Goal: Task Accomplishment & Management: Manage account settings

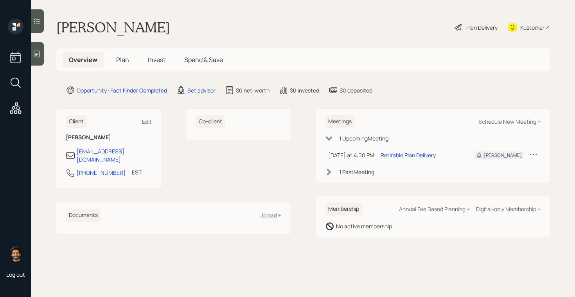
click at [90, 20] on h1 "[PERSON_NAME]" at bounding box center [113, 27] width 114 height 17
click at [195, 93] on div "Set advisor" at bounding box center [201, 90] width 28 height 8
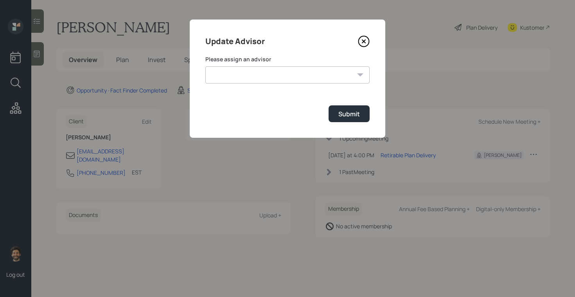
click at [262, 77] on select "[PERSON_NAME] [PERSON_NAME] End [PERSON_NAME] [PERSON_NAME] [PERSON_NAME] [PERS…" at bounding box center [287, 74] width 164 height 17
select select "f14b762f-c7c2-4b89-9227-8fa891345eea"
click at [205, 66] on select "[PERSON_NAME] [PERSON_NAME] End [PERSON_NAME] [PERSON_NAME] [PERSON_NAME] [PERS…" at bounding box center [287, 74] width 164 height 17
click at [345, 115] on div "Submit" at bounding box center [348, 114] width 21 height 9
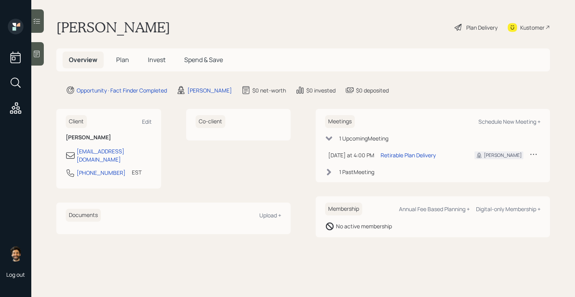
click at [120, 64] on span "Plan" at bounding box center [122, 60] width 13 height 9
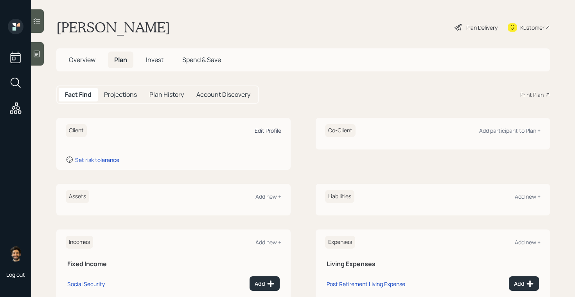
click at [269, 129] on div "Edit Profile" at bounding box center [267, 130] width 27 height 7
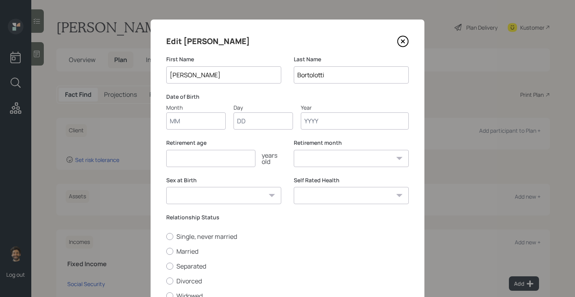
click at [186, 120] on input "Month" at bounding box center [195, 121] width 59 height 17
type input "05"
type input "28"
type input "1960"
select select "5"
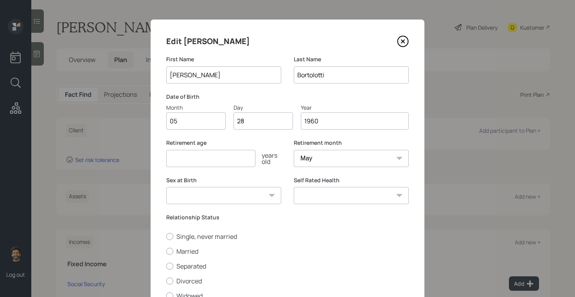
type input "1960"
click at [195, 163] on input "number" at bounding box center [210, 158] width 89 height 17
click at [208, 159] on input "number" at bounding box center [210, 158] width 89 height 17
click at [319, 161] on select "January February March April May June July August September October November De…" at bounding box center [351, 158] width 115 height 17
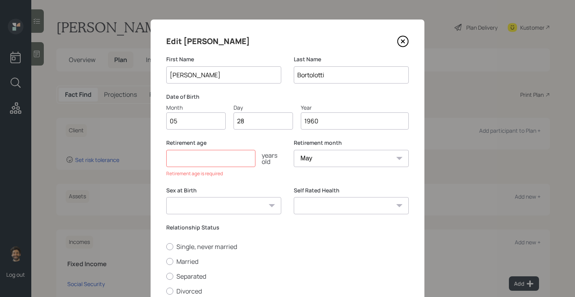
select select "1"
click at [294, 150] on select "January February March April May June July August September October November De…" at bounding box center [351, 158] width 115 height 17
click at [195, 157] on input "number" at bounding box center [210, 158] width 89 height 17
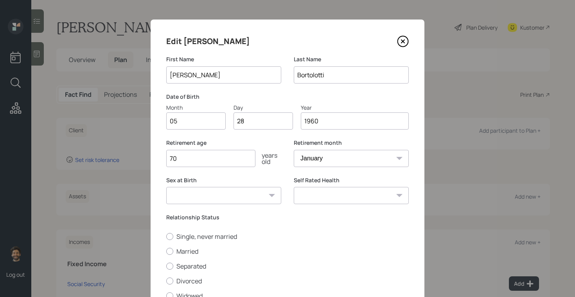
scroll to position [65, 0]
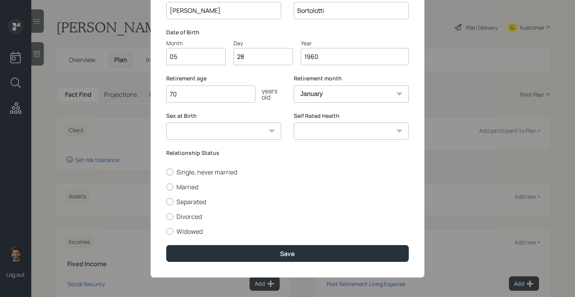
type input "70"
click at [171, 193] on div "Single, never married Married Separated Divorced Widowed" at bounding box center [287, 202] width 242 height 68
click at [170, 190] on div at bounding box center [169, 187] width 7 height 7
click at [166, 187] on input "Married" at bounding box center [166, 187] width 0 height 0
radio input "true"
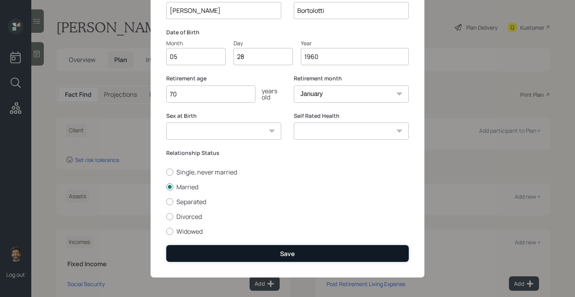
click at [210, 254] on button "Save" at bounding box center [287, 253] width 242 height 17
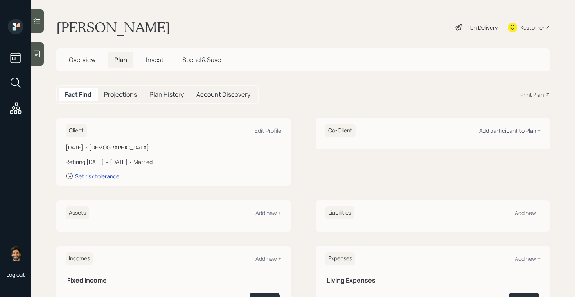
click at [508, 130] on div "Add participant to Plan +" at bounding box center [509, 130] width 61 height 7
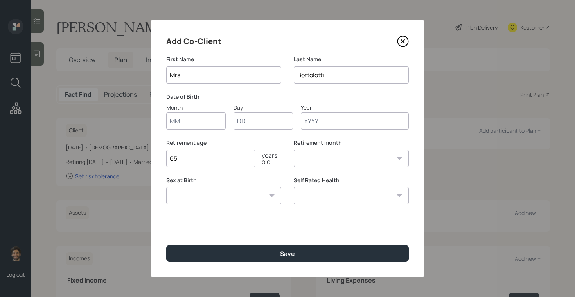
type input "Mrs."
click at [179, 123] on input "Month" at bounding box center [195, 121] width 59 height 17
type input "05"
type input "21"
type input "1961"
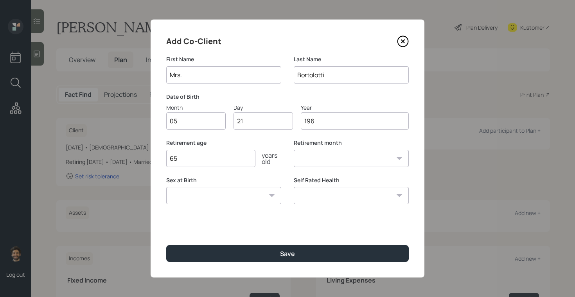
select select "5"
type input "1961"
click at [184, 161] on input "65" at bounding box center [210, 158] width 89 height 17
type input "60"
drag, startPoint x: 170, startPoint y: 139, endPoint x: 209, endPoint y: 144, distance: 40.1
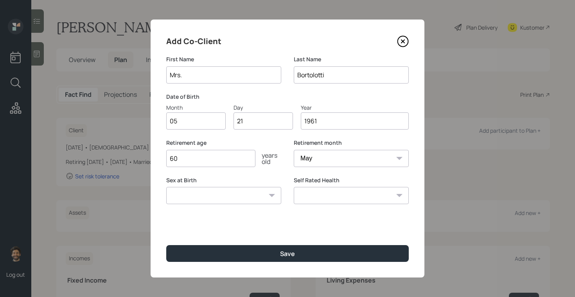
click at [209, 144] on label "Retirement age" at bounding box center [223, 143] width 115 height 8
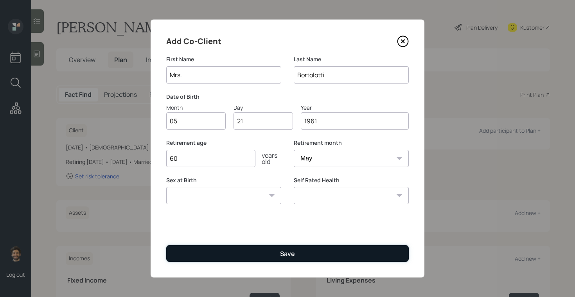
click at [203, 254] on button "Save" at bounding box center [287, 253] width 242 height 17
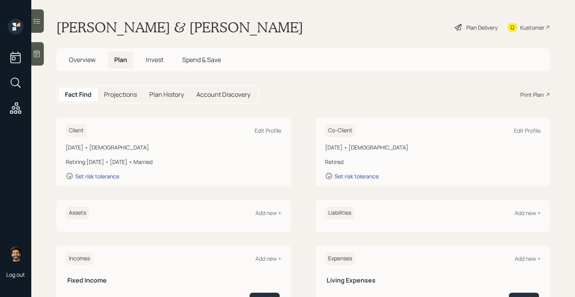
scroll to position [124, 0]
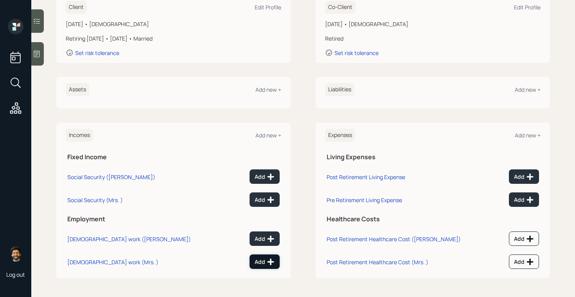
click at [260, 258] on button "Add" at bounding box center [264, 262] width 30 height 14
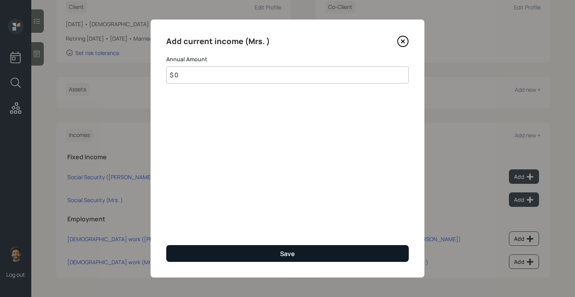
type input "$ 0"
click at [232, 254] on button "Save" at bounding box center [287, 253] width 242 height 17
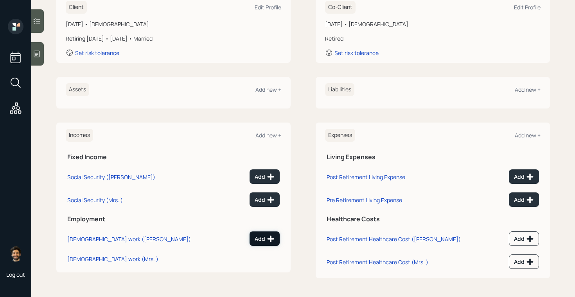
click at [264, 236] on div "Add" at bounding box center [264, 239] width 20 height 8
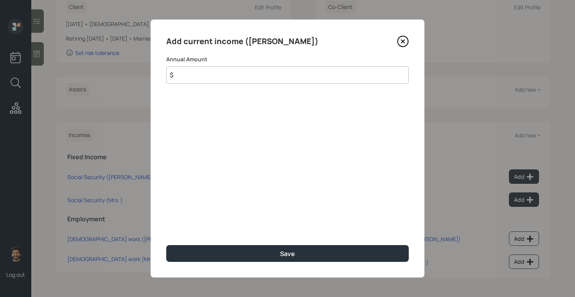
click at [210, 77] on input "$" at bounding box center [287, 74] width 242 height 17
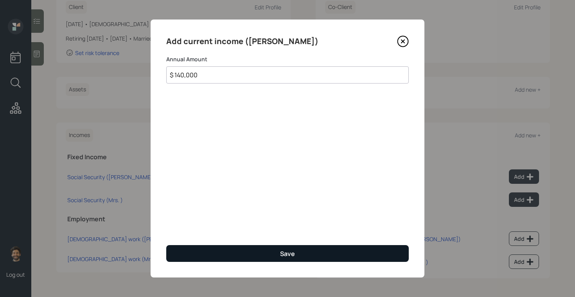
type input "$ 140,000"
click at [200, 251] on button "Save" at bounding box center [287, 253] width 242 height 17
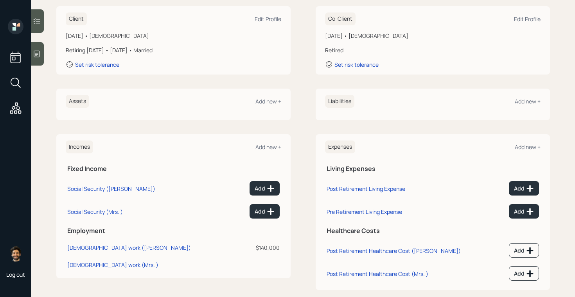
scroll to position [124, 0]
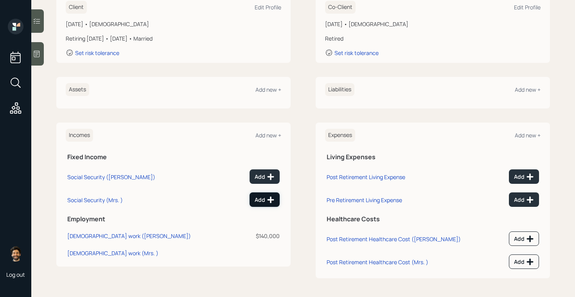
click at [260, 199] on div "Add" at bounding box center [264, 200] width 20 height 8
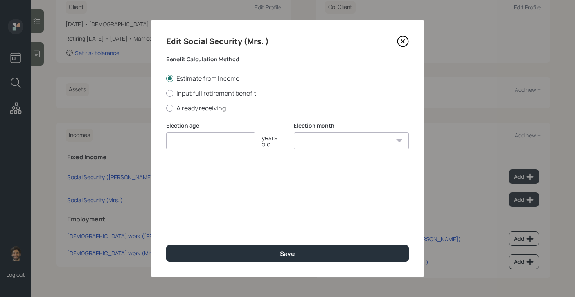
click at [172, 113] on div "Edit Social Security (Mrs. ) Benefit Calculation Method Estimate from Income In…" at bounding box center [287, 149] width 274 height 258
click at [170, 107] on div at bounding box center [169, 108] width 7 height 7
click at [166, 108] on input "Already receiving" at bounding box center [166, 108] width 0 height 0
radio input "true"
click at [190, 142] on input "number" at bounding box center [210, 140] width 89 height 17
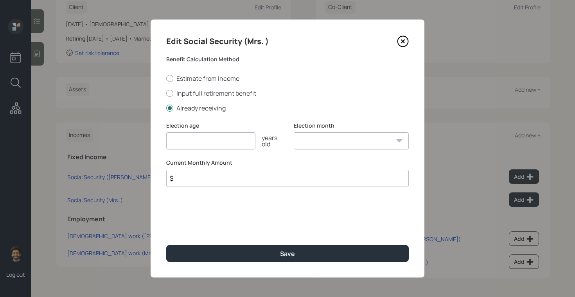
type input "5"
type input "62"
click at [195, 176] on input "$" at bounding box center [287, 178] width 242 height 17
click at [214, 179] on input "$" at bounding box center [287, 178] width 242 height 17
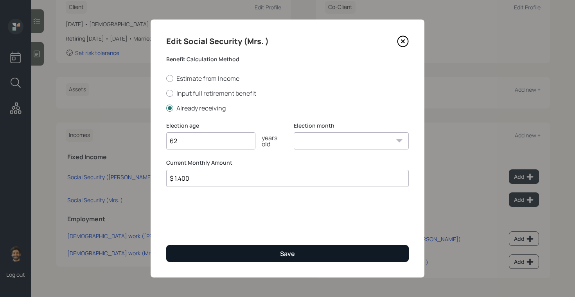
type input "$ 1,400"
click at [223, 254] on button "Save" at bounding box center [287, 253] width 242 height 17
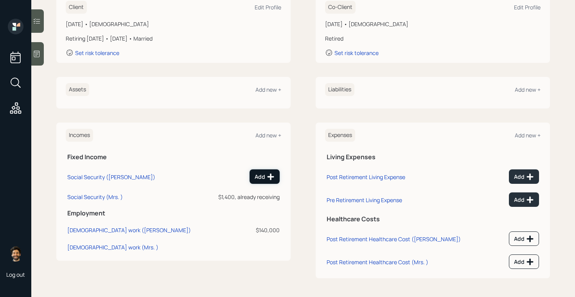
click at [254, 177] on button "Add" at bounding box center [264, 177] width 30 height 14
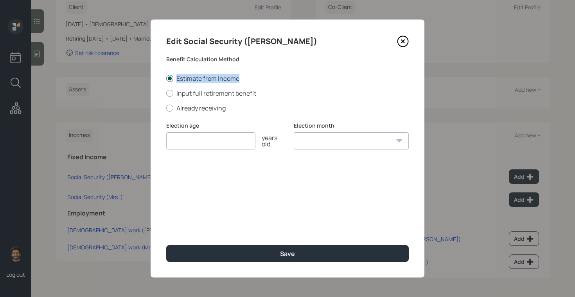
drag, startPoint x: 176, startPoint y: 78, endPoint x: 240, endPoint y: 77, distance: 63.3
click at [240, 77] on label "Estimate from Income" at bounding box center [287, 78] width 242 height 9
click at [184, 136] on input "number" at bounding box center [210, 140] width 89 height 17
type input "70"
click at [302, 144] on select "January February March April May June July August September October November De…" at bounding box center [351, 140] width 115 height 17
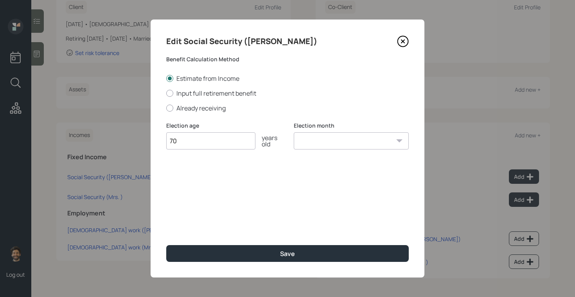
select select "12"
click at [294, 132] on select "January February March April May June July August September October November De…" at bounding box center [351, 140] width 115 height 17
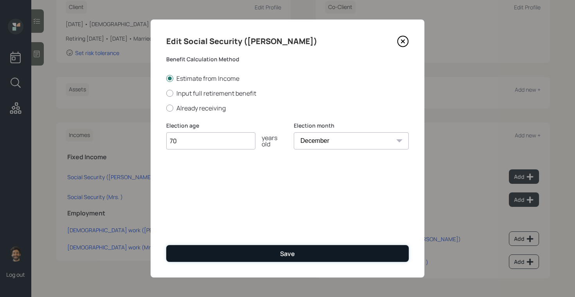
click at [243, 256] on button "Save" at bounding box center [287, 253] width 242 height 17
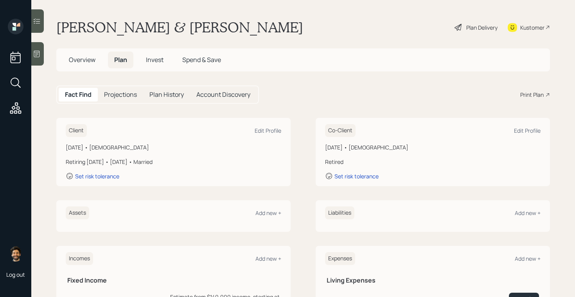
click at [112, 91] on h5 "Projections" at bounding box center [120, 94] width 33 height 7
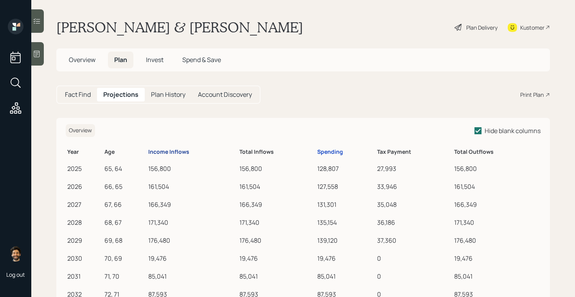
click at [181, 150] on div "Income Inflows" at bounding box center [168, 152] width 41 height 7
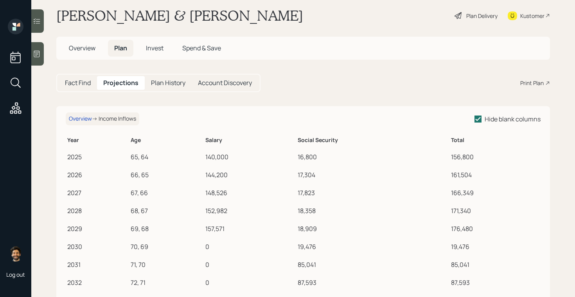
scroll to position [11, 0]
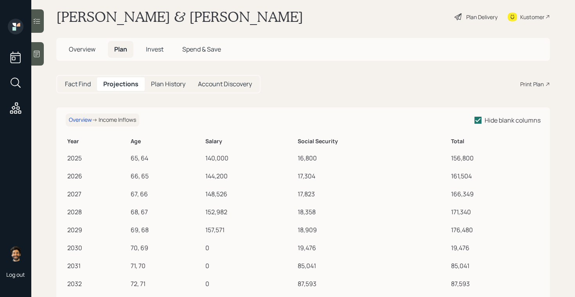
click at [77, 82] on h5 "Fact Find" at bounding box center [78, 84] width 26 height 7
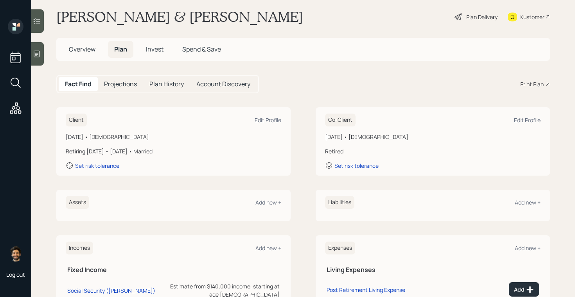
scroll to position [124, 0]
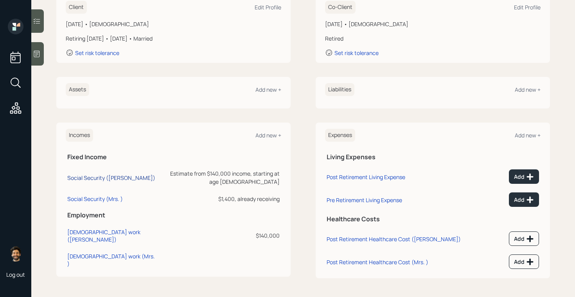
click at [83, 174] on div "Social Security (Joseph)" at bounding box center [111, 177] width 88 height 7
select select "12"
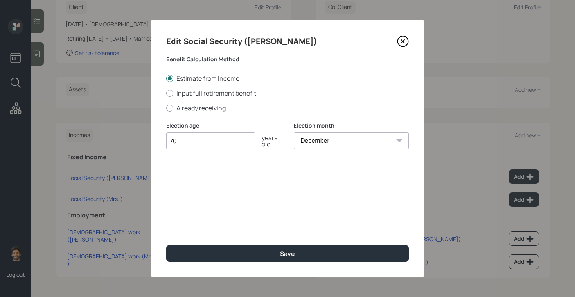
type input "7"
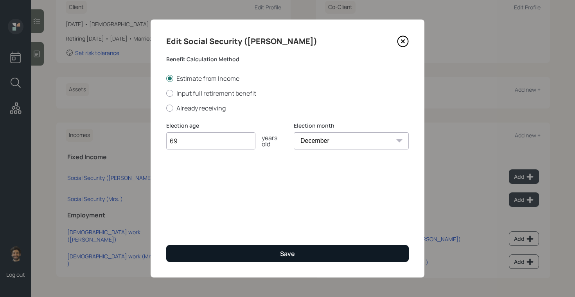
type input "69"
click at [225, 255] on button "Save" at bounding box center [287, 253] width 242 height 17
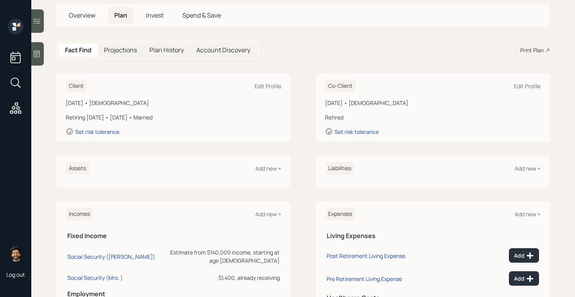
scroll to position [43, 0]
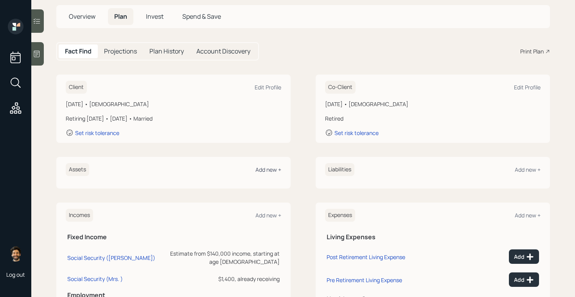
click at [270, 171] on div "Add new +" at bounding box center [268, 169] width 26 height 7
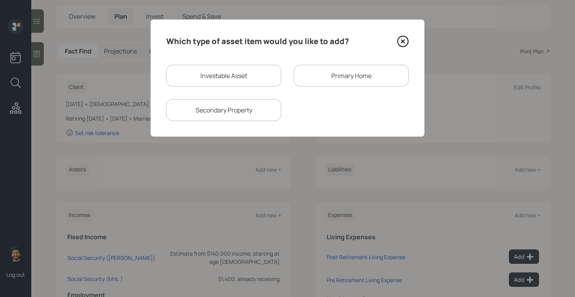
click at [307, 81] on div "Primary Home" at bounding box center [351, 76] width 115 height 22
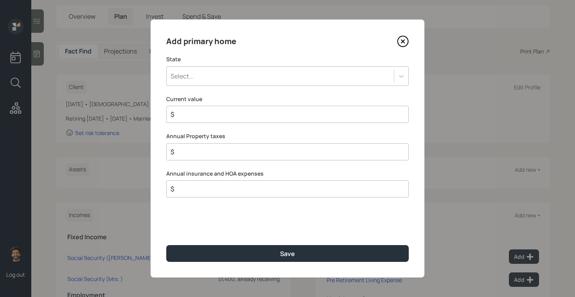
click at [187, 83] on div "Select..." at bounding box center [287, 76] width 242 height 20
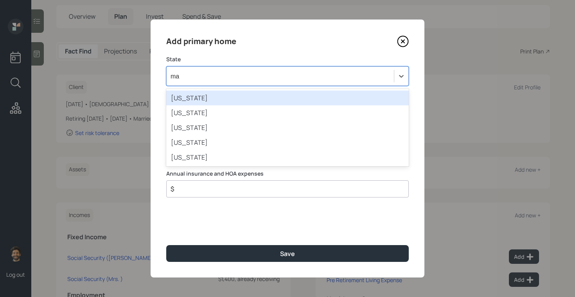
type input "mas"
click at [188, 101] on div "Massachusetts" at bounding box center [287, 98] width 242 height 15
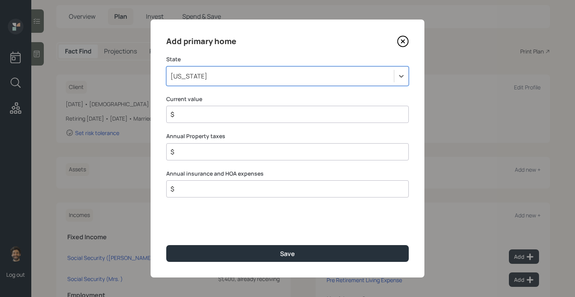
click at [193, 118] on input "$" at bounding box center [284, 114] width 229 height 9
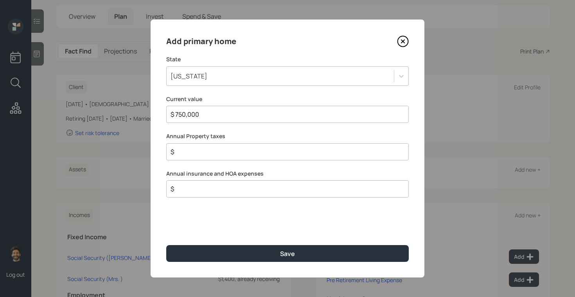
type input "$ 750,000"
type input "$ 1"
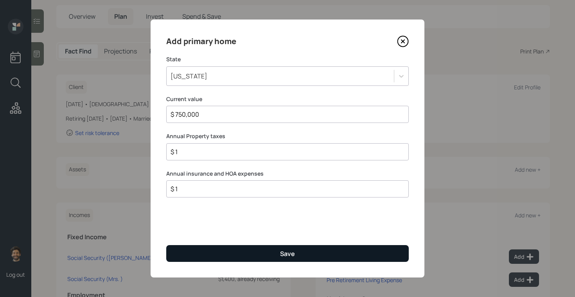
type input "$ 1"
click at [246, 252] on button "Save" at bounding box center [287, 253] width 242 height 17
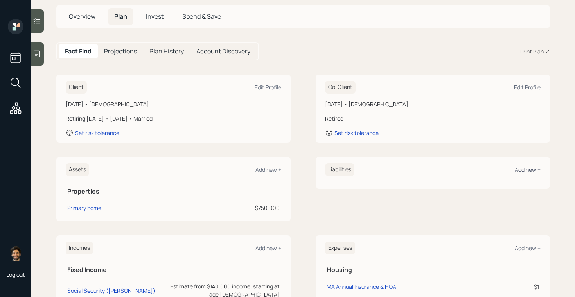
click at [524, 170] on div "Add new +" at bounding box center [527, 169] width 26 height 7
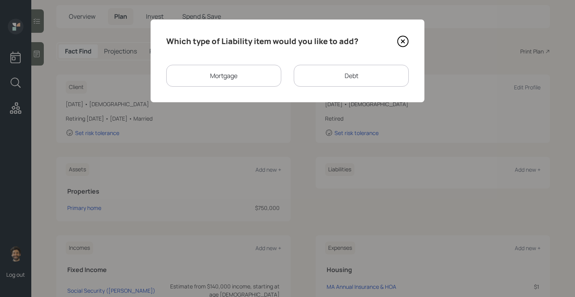
click at [231, 77] on div "Mortgage" at bounding box center [223, 76] width 115 height 22
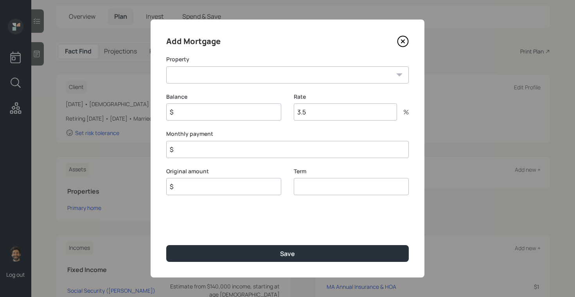
click at [227, 79] on select "MA Primary home" at bounding box center [287, 74] width 242 height 17
select select "2a8ffd15-133b-4cd8-886a-ed3845fd4754"
click at [166, 66] on select "MA Primary home" at bounding box center [287, 74] width 242 height 17
click at [220, 116] on input "$" at bounding box center [223, 112] width 115 height 17
type input "$ 250,000"
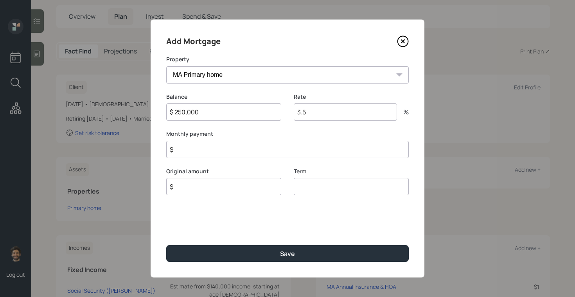
click at [204, 187] on input "$" at bounding box center [223, 186] width 115 height 17
type input "$ 250,000"
type input "30"
click at [310, 114] on input "3.5" at bounding box center [345, 112] width 103 height 17
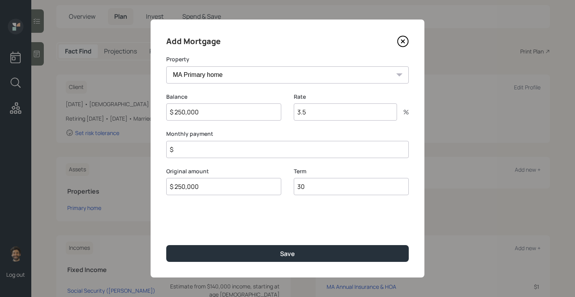
click at [310, 114] on input "3.5" at bounding box center [345, 112] width 103 height 17
type input "4"
click at [206, 149] on input "$" at bounding box center [287, 149] width 242 height 17
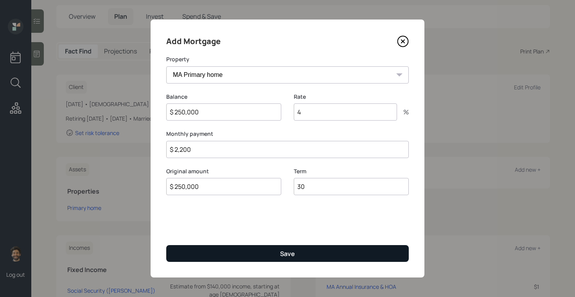
type input "$ 2,200"
click at [248, 255] on button "Save" at bounding box center [287, 253] width 242 height 17
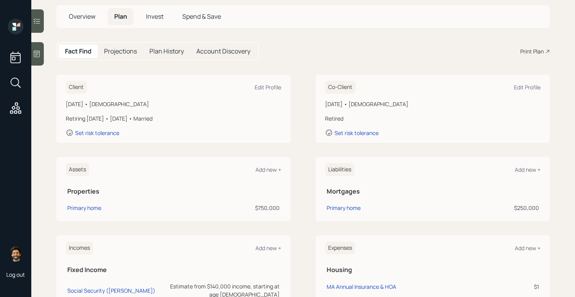
click at [115, 50] on h5 "Projections" at bounding box center [120, 51] width 33 height 7
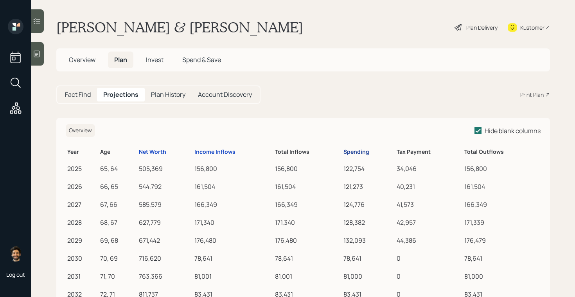
click at [357, 153] on div "Spending" at bounding box center [356, 152] width 26 height 7
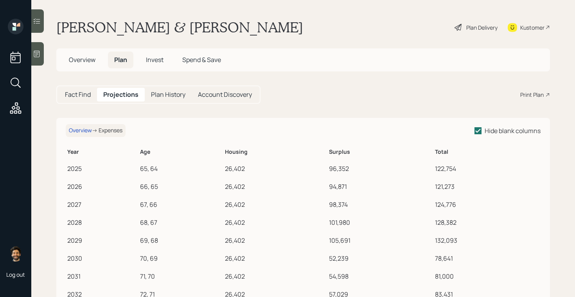
click at [77, 94] on h5 "Fact Find" at bounding box center [78, 94] width 26 height 7
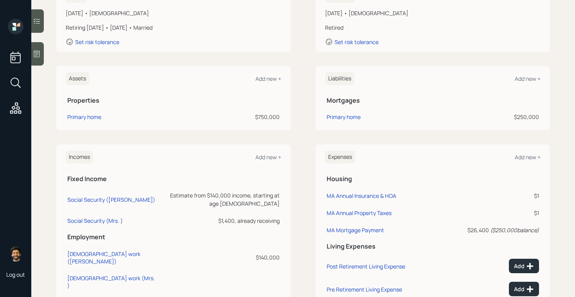
scroll to position [134, 0]
click at [79, 119] on div "Primary home" at bounding box center [84, 118] width 34 height 8
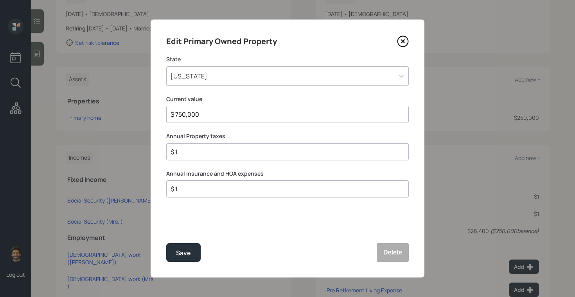
click at [186, 156] on input "$ 1" at bounding box center [284, 151] width 229 height 9
type input "$ 10,000"
click at [197, 187] on input "$ 1" at bounding box center [284, 188] width 229 height 9
type input "$ 1,100"
click at [177, 249] on div "Save" at bounding box center [183, 253] width 15 height 11
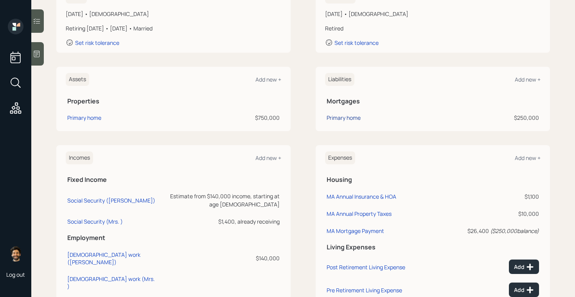
click at [351, 118] on div "Primary home" at bounding box center [343, 118] width 34 height 8
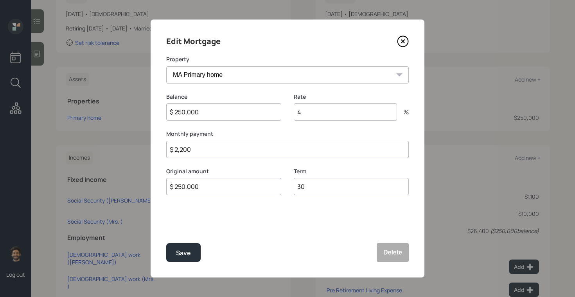
click at [177, 152] on input "$ 2,200" at bounding box center [287, 149] width 242 height 17
type input "$ 1,275"
click at [184, 254] on div "Save" at bounding box center [183, 253] width 15 height 11
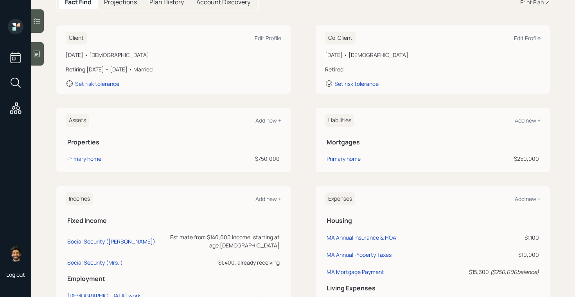
scroll to position [92, 0]
click at [263, 120] on div "Add new +" at bounding box center [268, 121] width 26 height 7
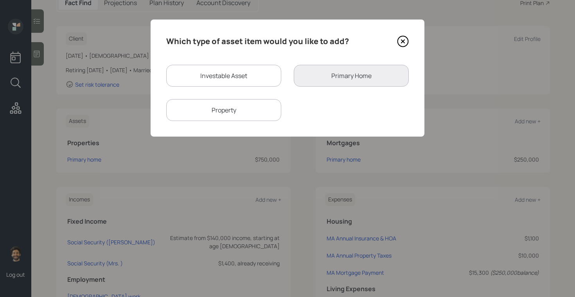
click at [216, 69] on div "Investable Asset" at bounding box center [223, 76] width 115 height 22
select select "taxable"
select select "balanced"
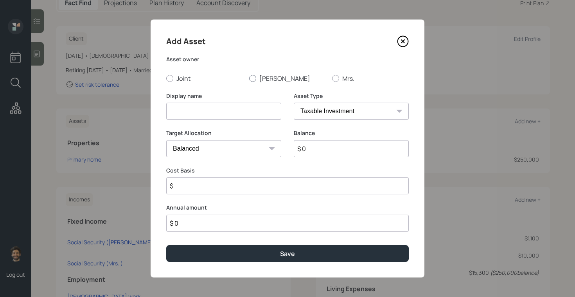
click at [274, 77] on label "[PERSON_NAME]" at bounding box center [287, 78] width 77 height 9
click at [249, 78] on input "[PERSON_NAME]" at bounding box center [249, 78] width 0 height 0
radio input "true"
click at [308, 110] on select "SEP IRA IRA Roth IRA 401(k) Roth 401(k) 403(b) Roth 403(b) 457(b) Roth 457(b) H…" at bounding box center [351, 111] width 115 height 17
select select "company_sponsored"
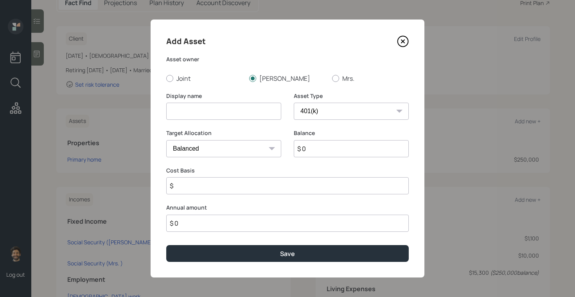
click at [294, 103] on select "SEP IRA IRA Roth IRA 401(k) Roth 401(k) 403(b) Roth 403(b) 457(b) Roth 457(b) H…" at bounding box center [351, 111] width 115 height 17
click at [211, 114] on input at bounding box center [223, 111] width 115 height 17
type input "Current 401k"
click at [217, 224] on div "Select..." at bounding box center [217, 224] width 100 height 13
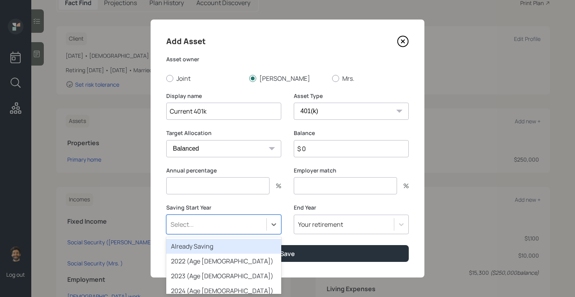
click at [197, 242] on div "Already Saving" at bounding box center [223, 246] width 115 height 15
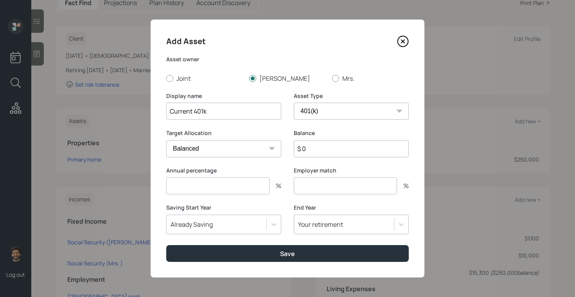
click at [310, 150] on input "$ 0" at bounding box center [351, 148] width 115 height 17
type input "$ 68,000"
type input "4"
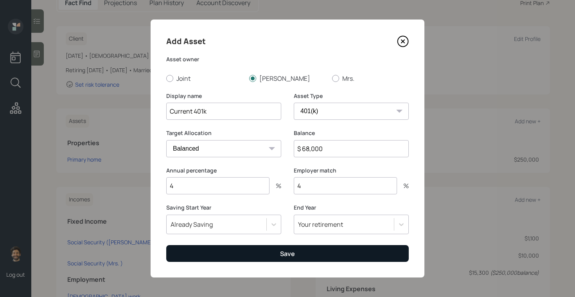
type input "4"
click at [199, 256] on button "Save" at bounding box center [287, 253] width 242 height 17
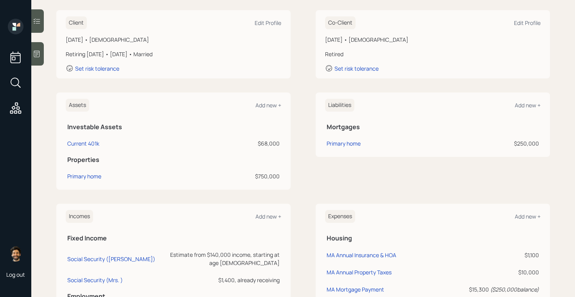
scroll to position [109, 0]
click at [272, 104] on div "Add new +" at bounding box center [268, 104] width 26 height 7
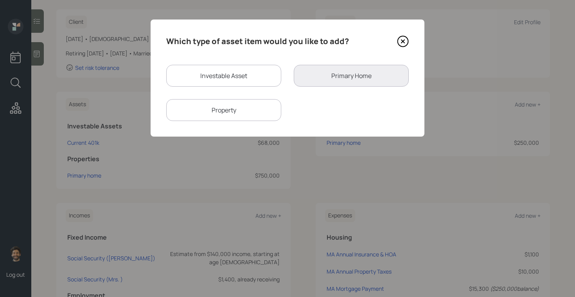
click at [233, 77] on div "Investable Asset" at bounding box center [223, 76] width 115 height 22
select select "taxable"
select select "balanced"
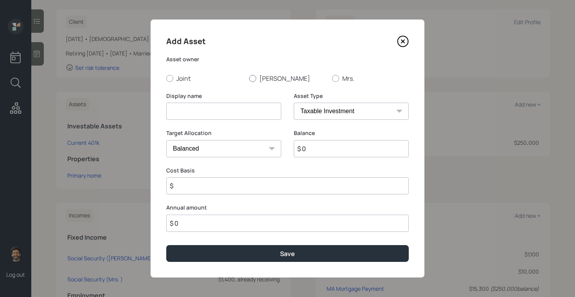
click at [258, 79] on label "[PERSON_NAME]" at bounding box center [287, 78] width 77 height 9
click at [249, 79] on input "[PERSON_NAME]" at bounding box center [249, 78] width 0 height 0
radio input "true"
click at [204, 111] on input at bounding box center [223, 111] width 115 height 17
type input "Former 401k / IRA's"
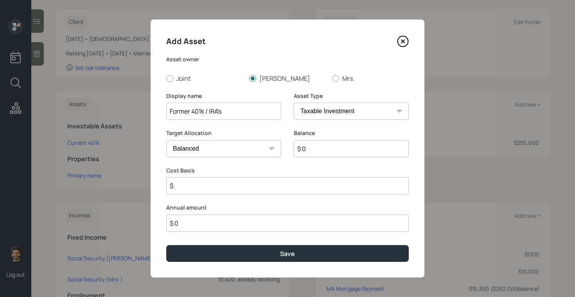
click at [315, 149] on input "$ 0" at bounding box center [351, 148] width 115 height 17
type input "$ 60,000"
drag, startPoint x: 209, startPoint y: 113, endPoint x: 106, endPoint y: 113, distance: 102.4
click at [106, 113] on div "Add Asset Asset owner Joint Joseph Mrs. Display name Former 401k / IRA's Asset …" at bounding box center [287, 148] width 575 height 297
type input "IRA's"
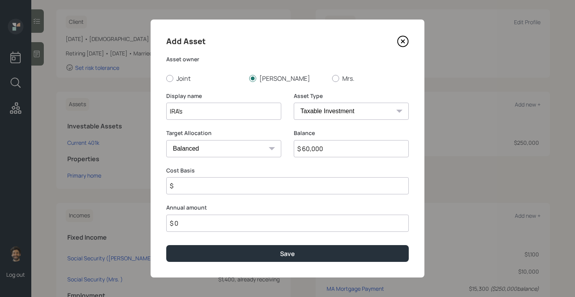
click at [310, 105] on select "SEP IRA IRA Roth IRA 401(k) Roth 401(k) 403(b) Roth 403(b) 457(b) Roth 457(b) H…" at bounding box center [351, 111] width 115 height 17
select select "ira"
click at [294, 103] on select "SEP IRA IRA Roth IRA 401(k) Roth 401(k) 403(b) Roth 403(b) 457(b) Roth 457(b) H…" at bounding box center [351, 111] width 115 height 17
click at [193, 189] on input "$" at bounding box center [287, 185] width 242 height 17
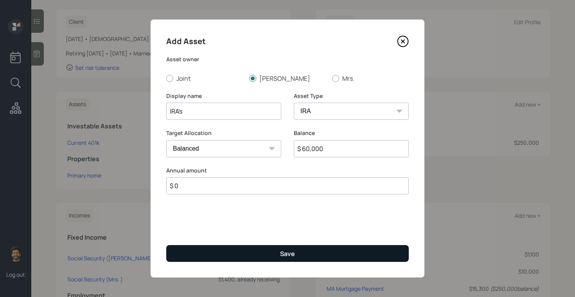
type input "$ 0"
click at [197, 252] on button "Save" at bounding box center [287, 253] width 242 height 17
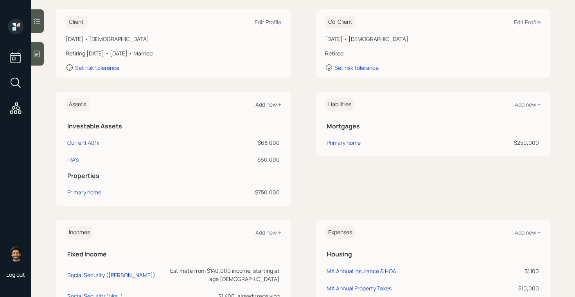
click at [261, 106] on div "Add new +" at bounding box center [268, 104] width 26 height 7
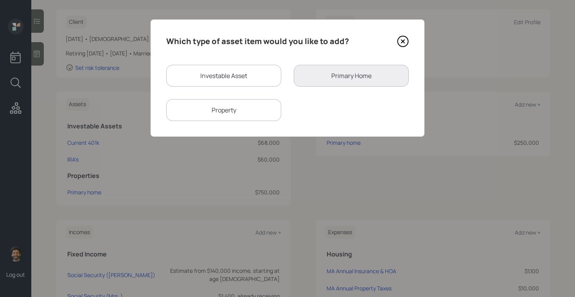
click at [190, 77] on div "Investable Asset" at bounding box center [223, 76] width 115 height 22
select select "taxable"
select select "balanced"
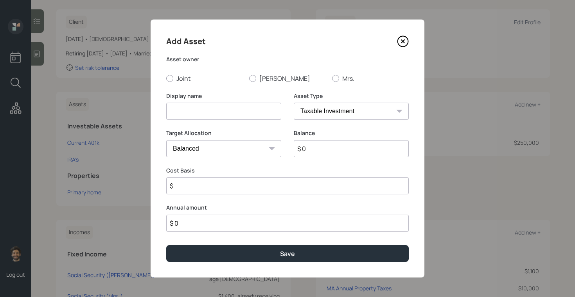
click at [312, 109] on select "SEP IRA IRA Roth IRA 401(k) Roth 401(k) 403(b) Roth 403(b) 457(b) Roth 457(b) H…" at bounding box center [351, 111] width 115 height 17
click at [227, 108] on input at bounding box center [223, 111] width 115 height 17
type input "Precious Metals"
click at [249, 78] on div at bounding box center [252, 78] width 7 height 7
click at [249, 78] on input "[PERSON_NAME]" at bounding box center [249, 78] width 0 height 0
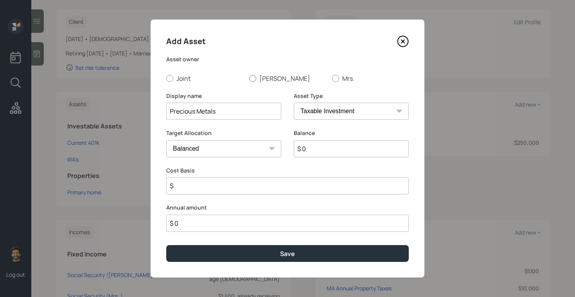
radio input "true"
click at [311, 145] on input "$ 0" at bounding box center [351, 148] width 115 height 17
type input "$ 70,000"
click at [319, 110] on select "SEP IRA IRA Roth IRA 401(k) Roth 401(k) 403(b) Roth 403(b) 457(b) Roth 457(b) H…" at bounding box center [351, 111] width 115 height 17
select select "emergency_fund"
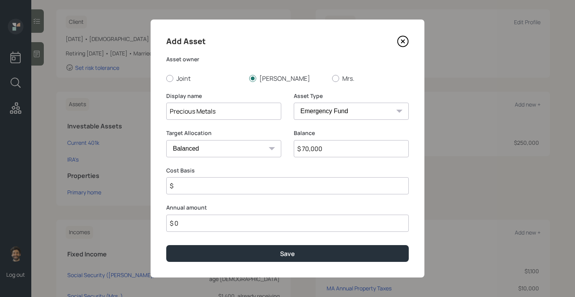
click at [294, 103] on select "SEP IRA IRA Roth IRA 401(k) Roth 401(k) 403(b) Roth 403(b) 457(b) Roth 457(b) H…" at bounding box center [351, 111] width 115 height 17
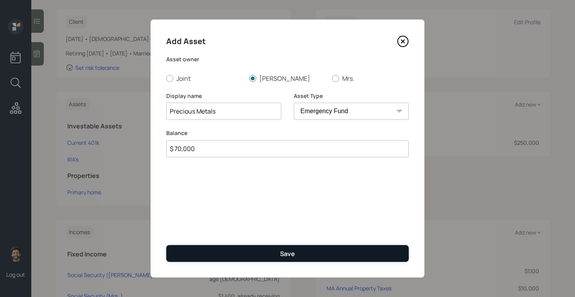
click at [200, 256] on button "Save" at bounding box center [287, 253] width 242 height 17
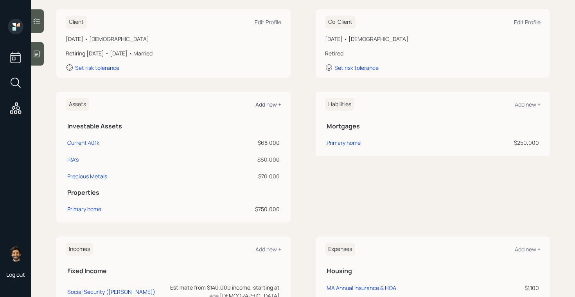
click at [269, 105] on div "Add new +" at bounding box center [268, 104] width 26 height 7
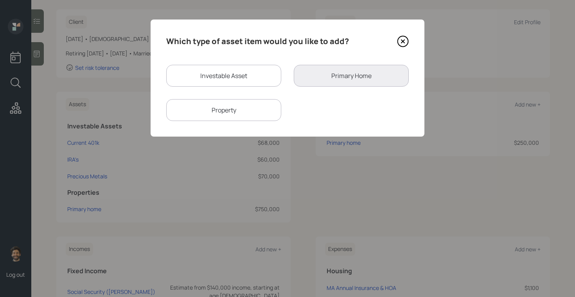
click at [237, 76] on div "Investable Asset" at bounding box center [223, 76] width 115 height 22
select select "taxable"
select select "balanced"
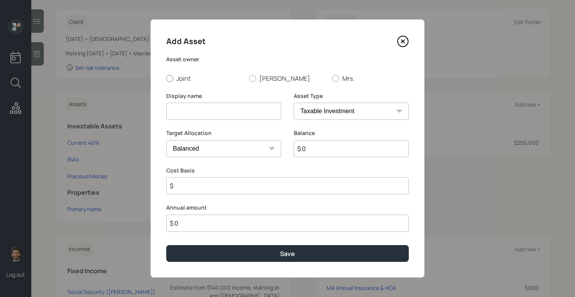
click at [185, 78] on label "Joint" at bounding box center [204, 78] width 77 height 9
click at [166, 78] on input "Joint" at bounding box center [166, 78] width 0 height 0
radio input "true"
click at [322, 114] on select "SEP IRA IRA Roth IRA 401(k) Roth 401(k) 403(b) Roth 403(b) 457(b) Roth 457(b) H…" at bounding box center [351, 111] width 115 height 17
select select "emergency_fund"
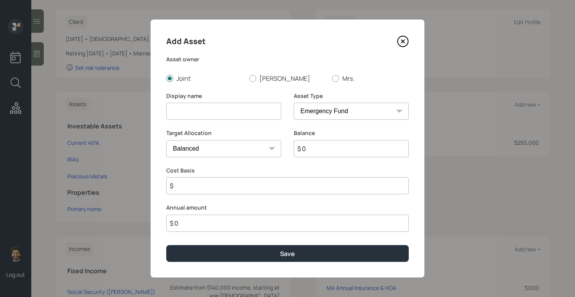
click at [294, 103] on select "SEP IRA IRA Roth IRA 401(k) Roth 401(k) 403(b) Roth 403(b) 457(b) Roth 457(b) H…" at bounding box center [351, 111] width 115 height 17
click at [213, 112] on input at bounding box center [223, 111] width 115 height 17
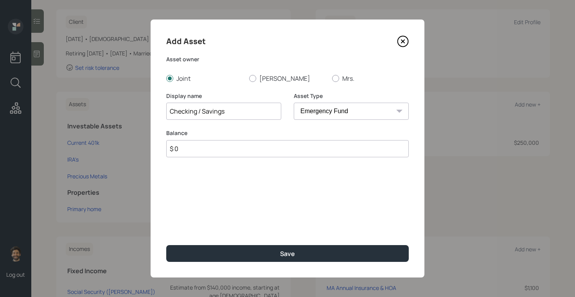
type input "Checking / Savings"
click at [188, 153] on input "$ 0" at bounding box center [287, 148] width 242 height 17
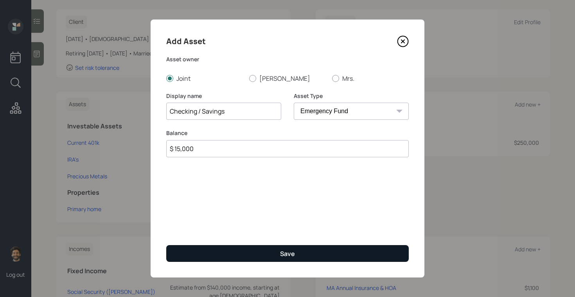
type input "$ 15,000"
click at [172, 254] on button "Save" at bounding box center [287, 253] width 242 height 17
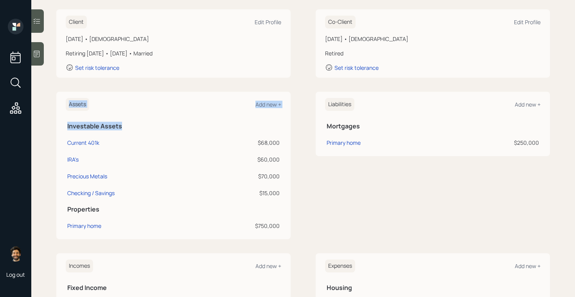
drag, startPoint x: 65, startPoint y: 128, endPoint x: 130, endPoint y: 124, distance: 65.0
click at [130, 124] on div "Assets Add new + Investable Assets Current 401k $68,000 IRA's $60,000 Precious …" at bounding box center [173, 166] width 234 height 148
click at [355, 118] on th "Mortgages" at bounding box center [432, 125] width 215 height 16
click at [523, 106] on div "Add new +" at bounding box center [527, 104] width 26 height 7
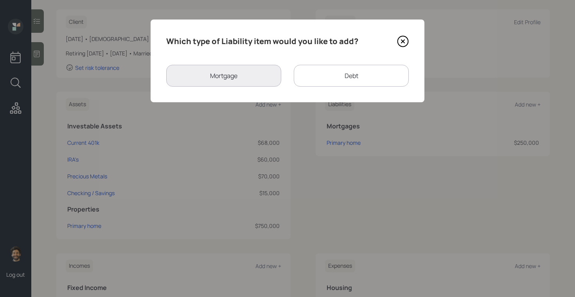
click at [319, 73] on div "Debt" at bounding box center [351, 76] width 115 height 22
select select "credit_card"
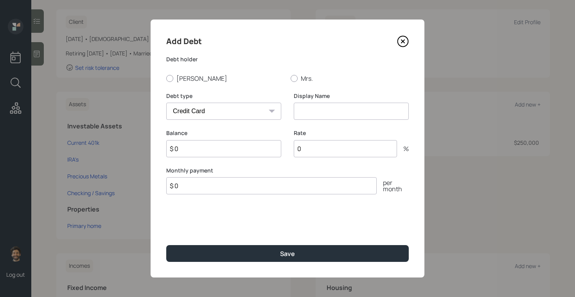
click at [403, 39] on icon at bounding box center [403, 42] width 12 height 12
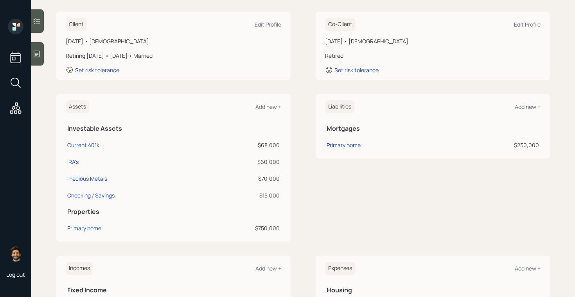
scroll to position [106, 0]
click at [516, 109] on div "Add new +" at bounding box center [527, 107] width 26 height 7
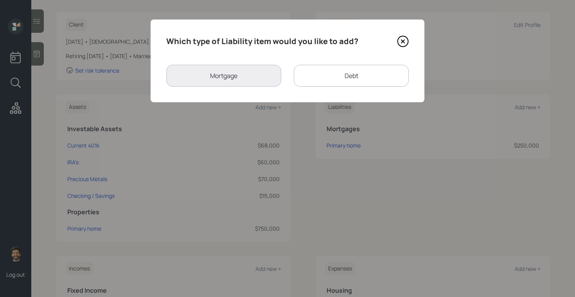
click at [353, 77] on div "Debt" at bounding box center [351, 76] width 115 height 22
select select "credit_card"
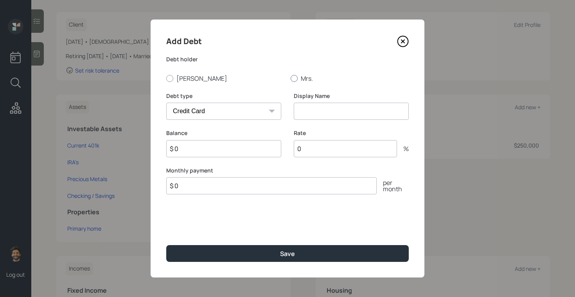
click at [299, 75] on label "Mrs." at bounding box center [349, 78] width 118 height 9
click at [290, 78] on input "Mrs." at bounding box center [290, 78] width 0 height 0
radio input "true"
click at [305, 106] on input at bounding box center [351, 111] width 115 height 17
click at [404, 40] on icon at bounding box center [403, 42] width 12 height 12
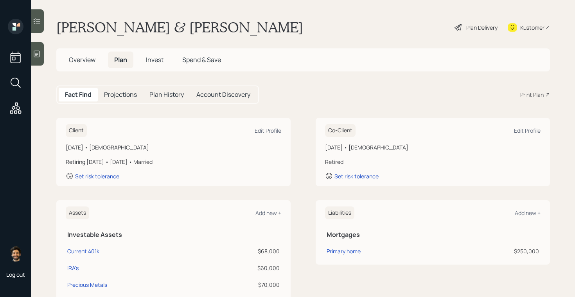
click at [111, 91] on h5 "Projections" at bounding box center [120, 94] width 33 height 7
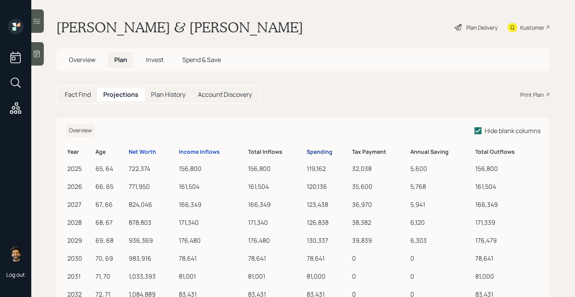
click at [319, 153] on div "Spending" at bounding box center [319, 152] width 26 height 7
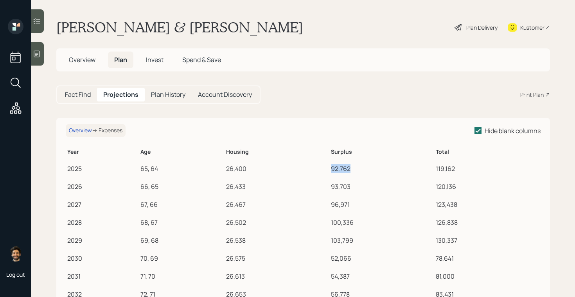
drag, startPoint x: 350, startPoint y: 168, endPoint x: 320, endPoint y: 168, distance: 30.5
click at [320, 168] on tr "2025 65, 64 26,400 92,762 119,162" at bounding box center [303, 168] width 474 height 18
click at [84, 89] on div "Fact Find" at bounding box center [78, 95] width 38 height 14
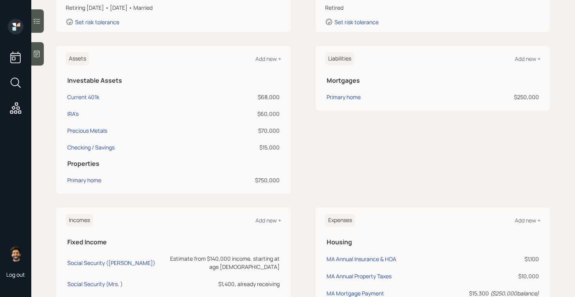
scroll to position [308, 0]
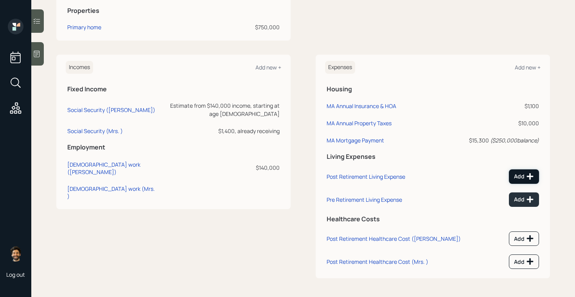
click at [523, 177] on div "Add" at bounding box center [524, 177] width 20 height 8
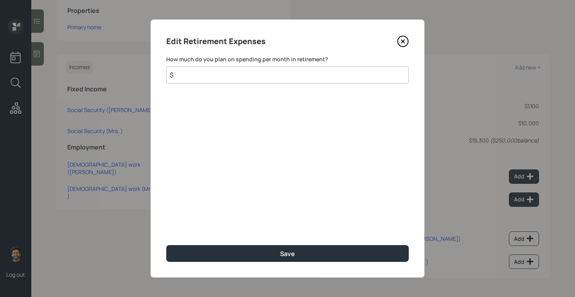
click at [250, 78] on input "$" at bounding box center [287, 74] width 242 height 17
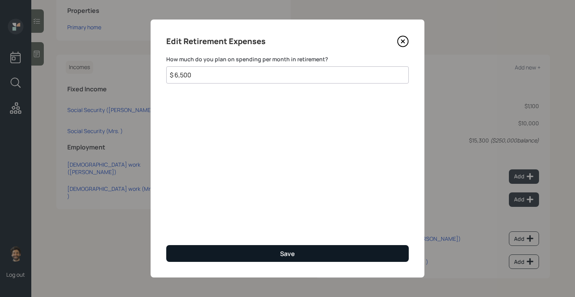
type input "$ 6,500"
click at [270, 251] on button "Save" at bounding box center [287, 253] width 242 height 17
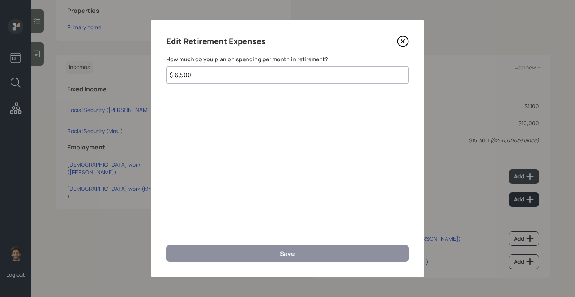
scroll to position [302, 0]
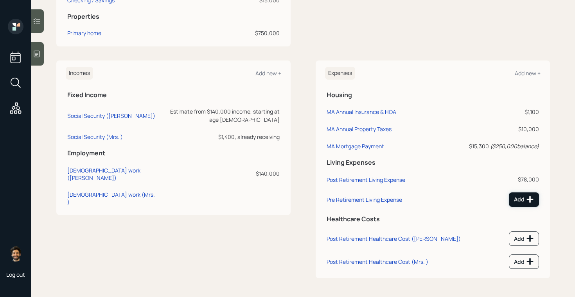
click at [526, 199] on icon at bounding box center [529, 200] width 7 height 7
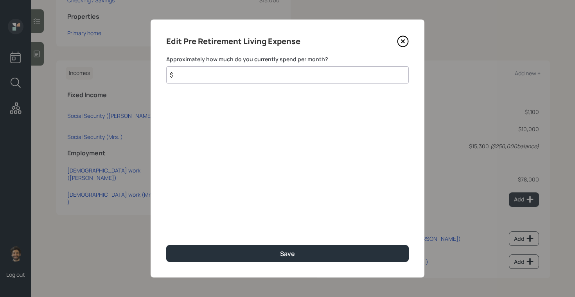
click at [212, 74] on input "$" at bounding box center [287, 74] width 242 height 17
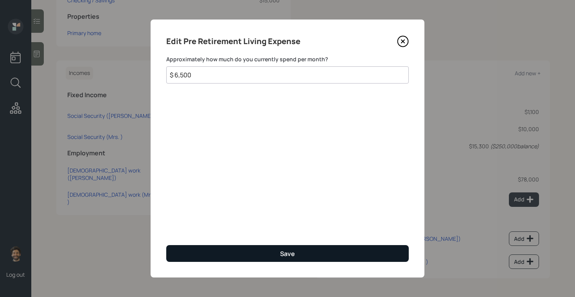
type input "$ 6,500"
click at [219, 256] on button "Save" at bounding box center [287, 253] width 242 height 17
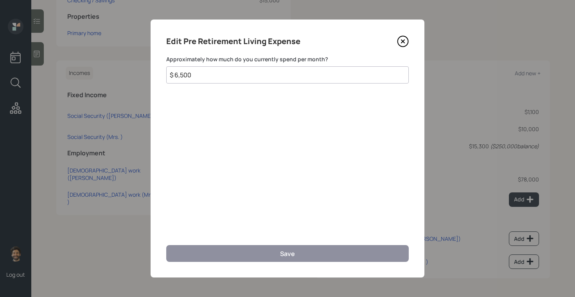
scroll to position [296, 0]
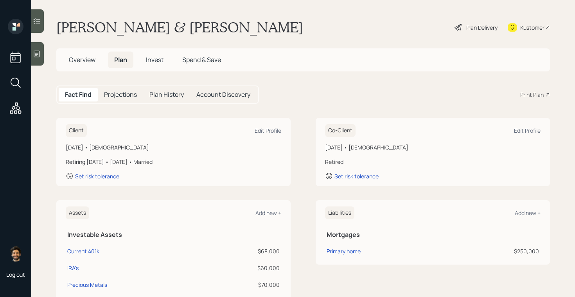
click at [477, 28] on div "Plan Delivery" at bounding box center [481, 27] width 31 height 8
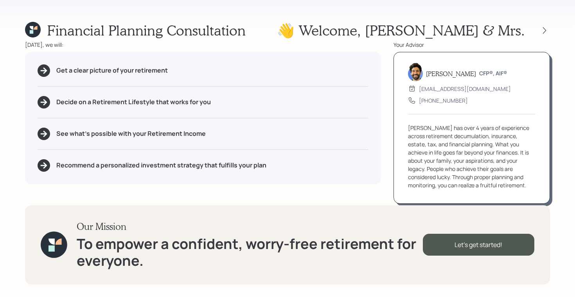
click at [548, 25] on div at bounding box center [537, 30] width 25 height 11
click at [545, 27] on icon at bounding box center [544, 31] width 8 height 8
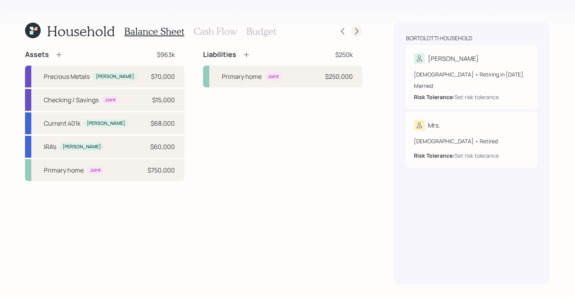
click at [357, 31] on icon at bounding box center [357, 31] width 8 height 8
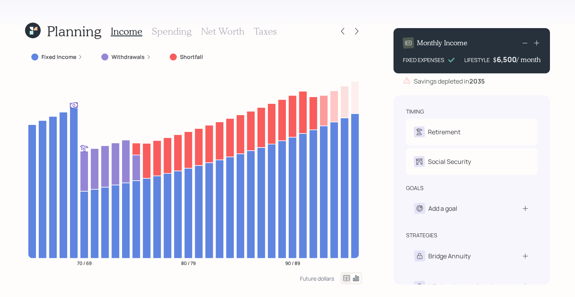
click at [343, 277] on icon at bounding box center [346, 279] width 7 height 6
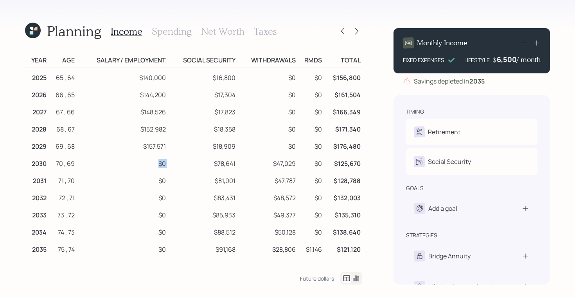
drag, startPoint x: 168, startPoint y: 162, endPoint x: 152, endPoint y: 162, distance: 16.0
click at [152, 162] on tr "2030 70 , 69 $0 $78,641 $47,029 $0 $125,670" at bounding box center [193, 162] width 337 height 17
drag, startPoint x: 215, startPoint y: 165, endPoint x: 241, endPoint y: 165, distance: 26.6
click at [241, 165] on tr "2030 70 , 69 $0 $78,641 $47,029 $0 $125,670" at bounding box center [193, 162] width 337 height 17
click at [267, 164] on td "$47,029" at bounding box center [267, 162] width 60 height 17
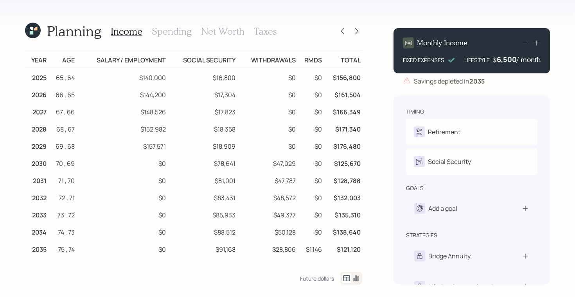
click at [166, 29] on h3 "Spending" at bounding box center [172, 31] width 40 height 11
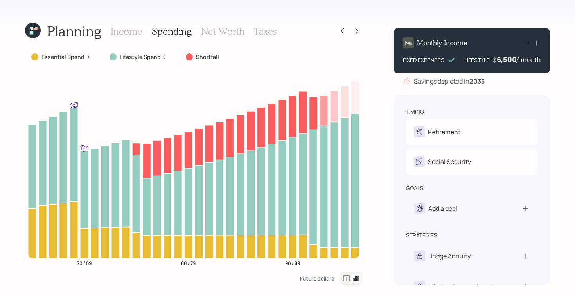
click at [344, 278] on icon at bounding box center [346, 278] width 9 height 9
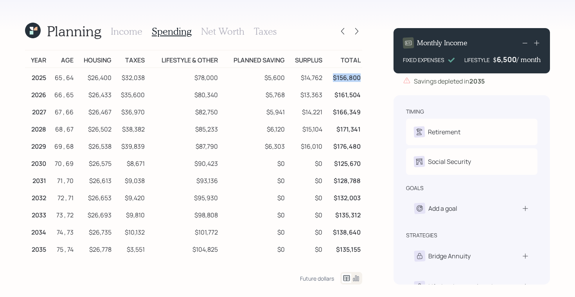
drag, startPoint x: 333, startPoint y: 77, endPoint x: 361, endPoint y: 77, distance: 28.1
click at [361, 77] on td "$156,800" at bounding box center [343, 77] width 38 height 18
drag, startPoint x: 88, startPoint y: 79, endPoint x: 115, endPoint y: 80, distance: 26.6
click at [115, 80] on tr "2025 65 , 64 $26,400 $32,038 $78,000 $5,600 $14,762 $156,800" at bounding box center [193, 77] width 337 height 18
drag, startPoint x: 144, startPoint y: 76, endPoint x: 115, endPoint y: 77, distance: 29.4
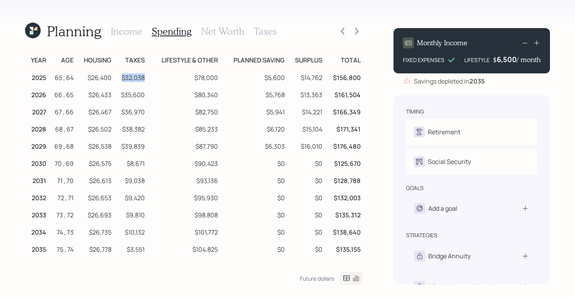
click at [115, 77] on td "$32,038" at bounding box center [129, 77] width 33 height 18
drag, startPoint x: 218, startPoint y: 79, endPoint x: 185, endPoint y: 81, distance: 32.9
click at [185, 81] on td "$78,000" at bounding box center [182, 77] width 73 height 18
click at [218, 78] on td "$78,000" at bounding box center [182, 77] width 73 height 18
drag, startPoint x: 218, startPoint y: 78, endPoint x: 185, endPoint y: 79, distance: 33.2
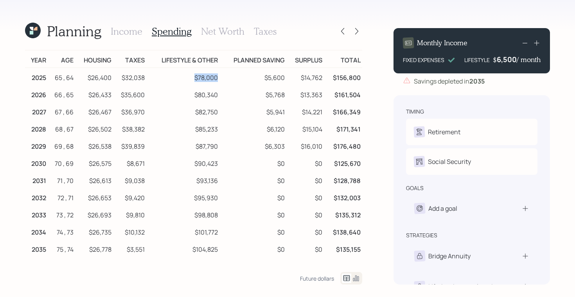
click at [185, 79] on td "$78,000" at bounding box center [182, 77] width 73 height 18
drag, startPoint x: 516, startPoint y: 62, endPoint x: 485, endPoint y: 62, distance: 30.1
click at [485, 62] on div "LIFESTYLE $ 6500 / month" at bounding box center [502, 59] width 76 height 9
click at [444, 82] on div "Savings depleted in 2035" at bounding box center [449, 81] width 71 height 9
drag, startPoint x: 286, startPoint y: 75, endPoint x: 264, endPoint y: 78, distance: 22.6
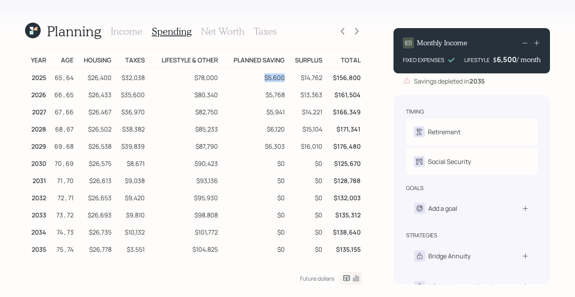
click at [264, 78] on td "$5,600" at bounding box center [252, 77] width 67 height 18
drag, startPoint x: 324, startPoint y: 78, endPoint x: 292, endPoint y: 78, distance: 31.3
click at [292, 78] on td "$14,762" at bounding box center [305, 77] width 38 height 18
drag, startPoint x: 220, startPoint y: 75, endPoint x: 194, endPoint y: 77, distance: 25.8
click at [194, 77] on tr "2025 65 , 64 $26,400 $32,038 $78,000 $5,600 $14,762 $156,800" at bounding box center [193, 77] width 337 height 18
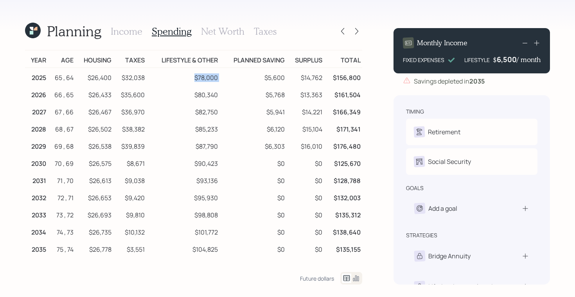
click at [194, 77] on td "$78,000" at bounding box center [182, 77] width 73 height 18
drag, startPoint x: 218, startPoint y: 78, endPoint x: 193, endPoint y: 78, distance: 25.0
click at [193, 78] on td "$78,000" at bounding box center [182, 77] width 73 height 18
drag, startPoint x: 515, startPoint y: 58, endPoint x: 481, endPoint y: 60, distance: 34.1
click at [481, 60] on div "LIFESTYLE $ 6500 / month" at bounding box center [502, 59] width 76 height 9
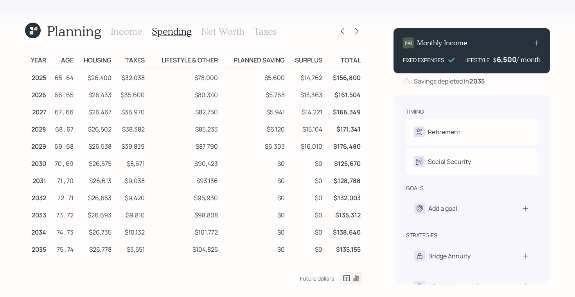
click at [219, 77] on td "$78,000" at bounding box center [182, 77] width 73 height 18
drag, startPoint x: 219, startPoint y: 77, endPoint x: 185, endPoint y: 77, distance: 34.0
click at [185, 77] on td "$78,000" at bounding box center [182, 77] width 73 height 18
click at [128, 31] on h3 "Income" at bounding box center [127, 31] width 32 height 11
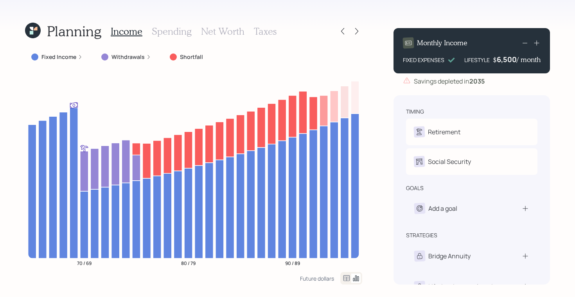
drag, startPoint x: 488, startPoint y: 59, endPoint x: 547, endPoint y: 57, distance: 58.6
click at [547, 57] on div "Monthly Income FIXED EXPENSES LIFESTYLE $ 6,500 / month" at bounding box center [471, 50] width 156 height 45
drag, startPoint x: 487, startPoint y: 61, endPoint x: 521, endPoint y: 62, distance: 33.6
click at [521, 62] on div "LIFESTYLE $ 6500 / month" at bounding box center [502, 59] width 76 height 9
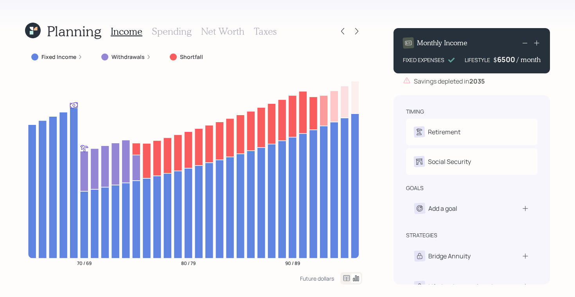
click at [507, 61] on div "6500" at bounding box center [507, 59] width 20 height 9
click at [455, 90] on div "Monthly Income FIXED EXPENSES LIFESTYLE $ 5500 / month Savings depleted in 2035…" at bounding box center [471, 153] width 156 height 263
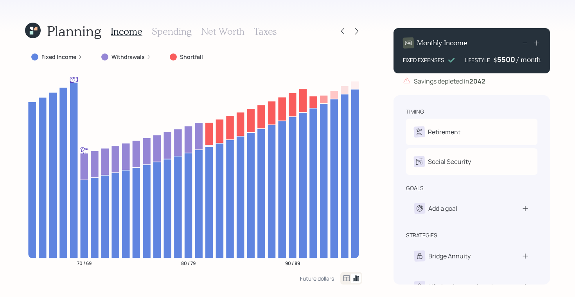
click at [504, 57] on div "5500" at bounding box center [507, 59] width 20 height 9
click at [426, 90] on div "Monthly Income FIXED EXPENSES LIFESTYLE $ 6500 / month Savings depleted in 2042…" at bounding box center [471, 153] width 156 height 263
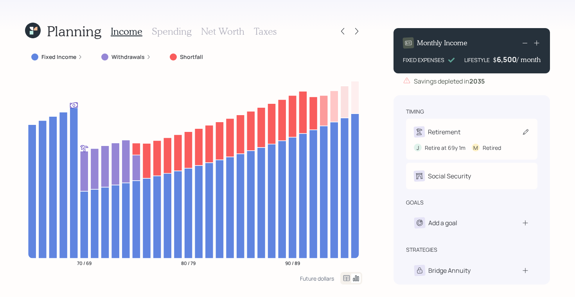
click at [497, 135] on div "Retirement" at bounding box center [472, 132] width 116 height 11
select select "5"
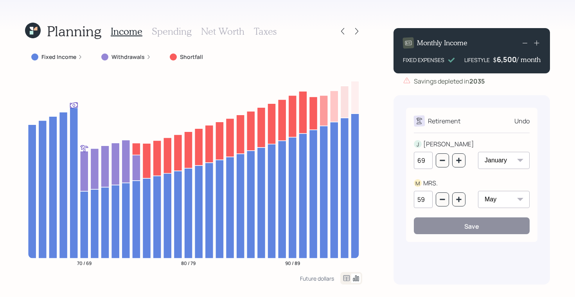
drag, startPoint x: 430, startPoint y: 161, endPoint x: 406, endPoint y: 162, distance: 23.1
click at [406, 162] on div "Retirement Undo J JOSEPH 69 January February March April May June July August S…" at bounding box center [471, 175] width 131 height 134
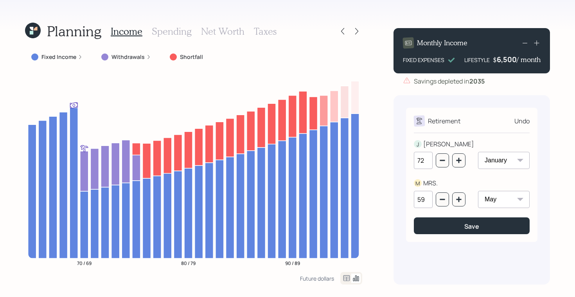
click at [433, 137] on div "Retirement Undo J JOSEPH 72 January February March April May June July August S…" at bounding box center [471, 175] width 131 height 134
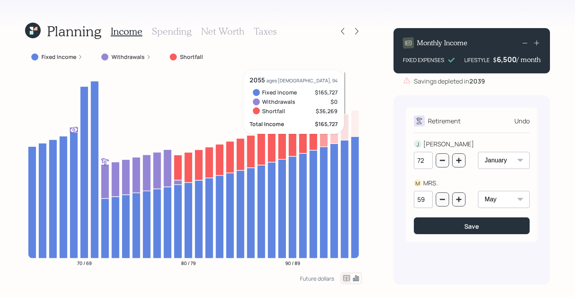
drag, startPoint x: 426, startPoint y: 160, endPoint x: 408, endPoint y: 161, distance: 18.4
click at [408, 161] on div "Retirement Undo J JOSEPH 72 January February March April May June July August S…" at bounding box center [471, 175] width 131 height 134
type input "70"
click at [460, 133] on div at bounding box center [472, 133] width 116 height 0
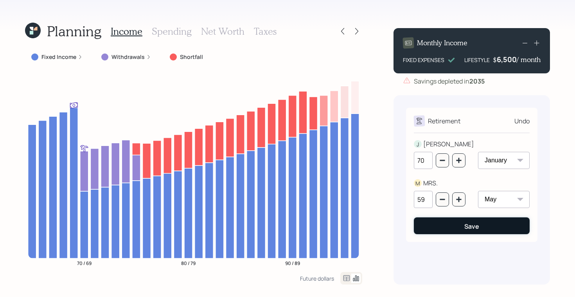
click at [466, 224] on div "Save" at bounding box center [471, 226] width 15 height 9
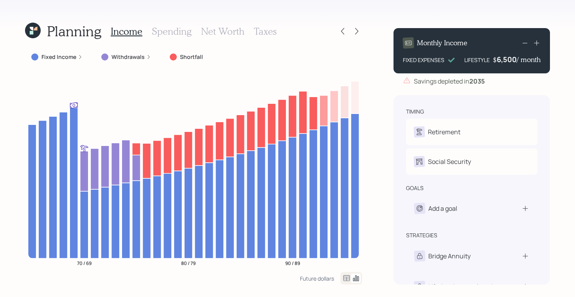
click at [167, 32] on h3 "Spending" at bounding box center [172, 31] width 40 height 11
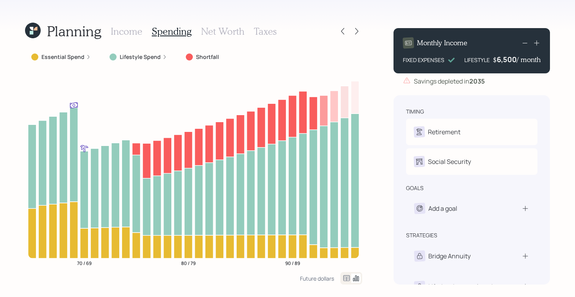
click at [346, 278] on icon at bounding box center [346, 278] width 9 height 9
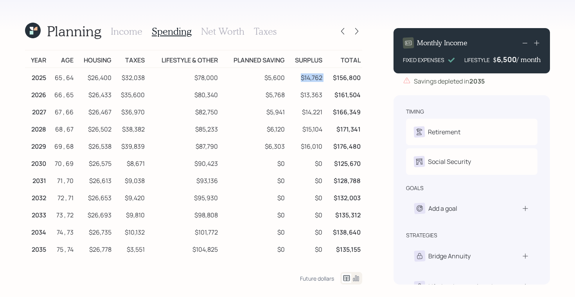
drag, startPoint x: 301, startPoint y: 76, endPoint x: 325, endPoint y: 77, distance: 23.9
click at [325, 77] on tr "2025 65 , 64 $26,400 $32,038 $78,000 $5,600 $14,762 $156,800" at bounding box center [193, 77] width 337 height 18
drag, startPoint x: 303, startPoint y: 94, endPoint x: 326, endPoint y: 94, distance: 23.8
click at [326, 94] on tr "2026 66 , 65 $26,433 $35,600 $80,340 $5,768 $13,363 $161,504" at bounding box center [193, 93] width 337 height 17
drag, startPoint x: 304, startPoint y: 113, endPoint x: 326, endPoint y: 113, distance: 22.3
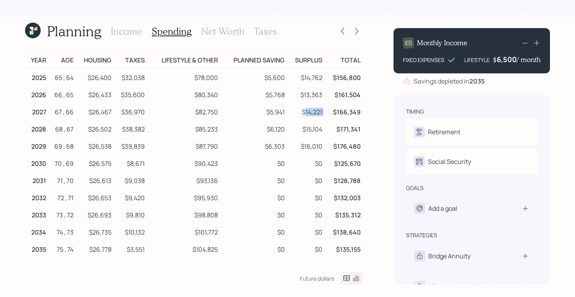
click at [326, 113] on tr "2027 67 , 66 $26,467 $36,970 $82,750 $5,941 $14,221 $166,349" at bounding box center [193, 110] width 337 height 17
click at [302, 115] on td "$14,221" at bounding box center [305, 110] width 38 height 17
drag, startPoint x: 303, startPoint y: 114, endPoint x: 326, endPoint y: 114, distance: 23.1
click at [326, 114] on tr "2027 67 , 66 $26,467 $36,970 $82,750 $5,941 $14,221 $166,349" at bounding box center [193, 110] width 337 height 17
click at [305, 114] on td "$14,221" at bounding box center [305, 110] width 38 height 17
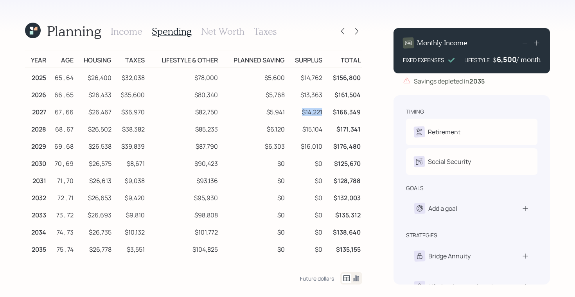
drag, startPoint x: 303, startPoint y: 111, endPoint x: 323, endPoint y: 112, distance: 20.4
click at [323, 112] on td "$14,221" at bounding box center [305, 110] width 38 height 17
click at [121, 31] on h3 "Income" at bounding box center [127, 31] width 32 height 11
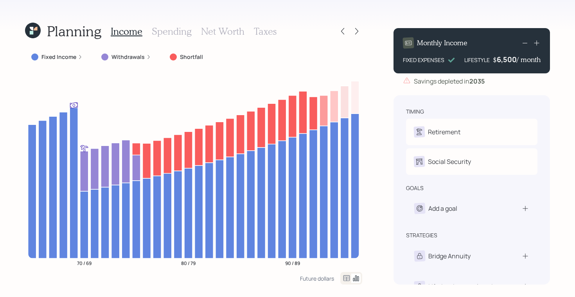
click at [172, 30] on h3 "Spending" at bounding box center [172, 31] width 40 height 11
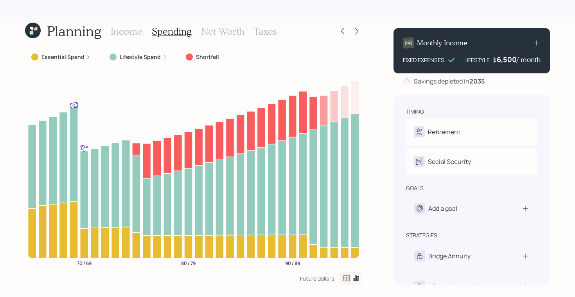
click at [218, 29] on h3 "Net Worth" at bounding box center [222, 31] width 43 height 11
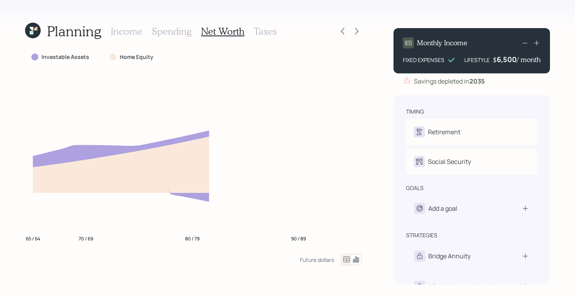
click at [123, 34] on h3 "Income" at bounding box center [127, 31] width 32 height 11
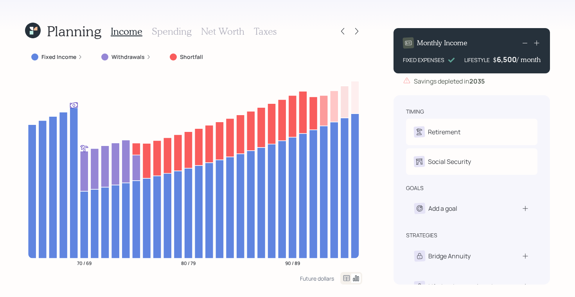
click at [33, 34] on icon at bounding box center [33, 31] width 16 height 16
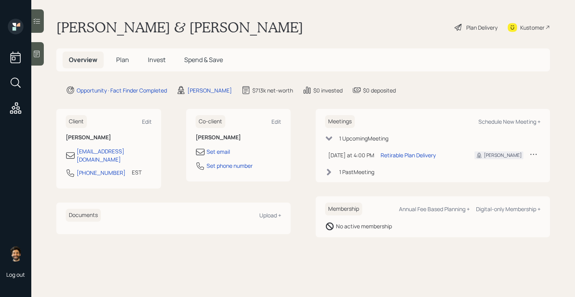
click at [120, 62] on span "Plan" at bounding box center [122, 60] width 13 height 9
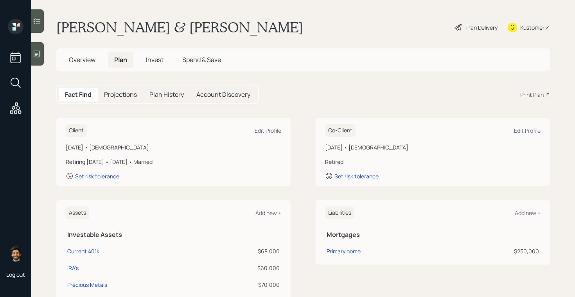
click at [161, 60] on span "Invest" at bounding box center [155, 60] width 18 height 9
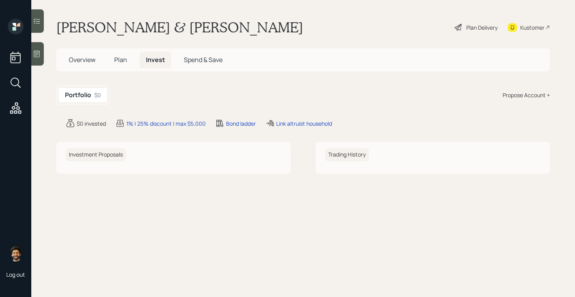
click at [120, 59] on span "Plan" at bounding box center [120, 60] width 13 height 9
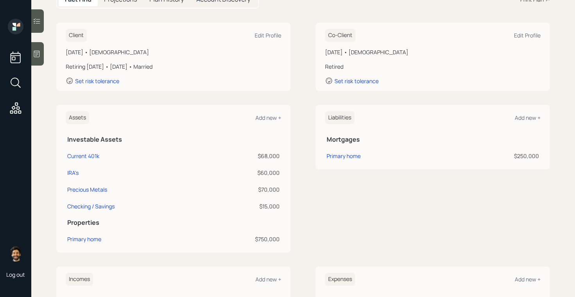
scroll to position [76, 0]
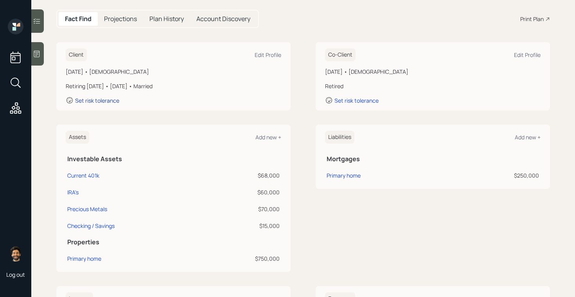
click at [104, 101] on div "Set risk tolerance" at bounding box center [97, 100] width 44 height 7
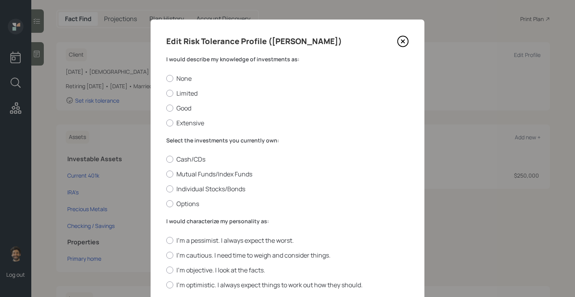
click at [199, 61] on label "I would describe my knowledge of investments as:" at bounding box center [287, 60] width 242 height 8
click at [175, 96] on label "Limited" at bounding box center [287, 93] width 242 height 9
click at [166, 93] on input "Limited" at bounding box center [166, 93] width 0 height 0
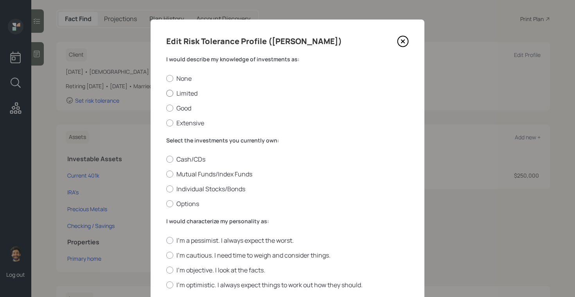
radio input "true"
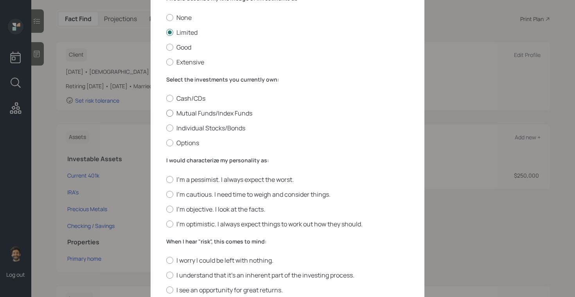
click at [186, 114] on label "Mutual Funds/Index Funds" at bounding box center [287, 113] width 242 height 9
click at [166, 114] on input "Mutual Funds/Index Funds" at bounding box center [166, 113] width 0 height 0
radio input "true"
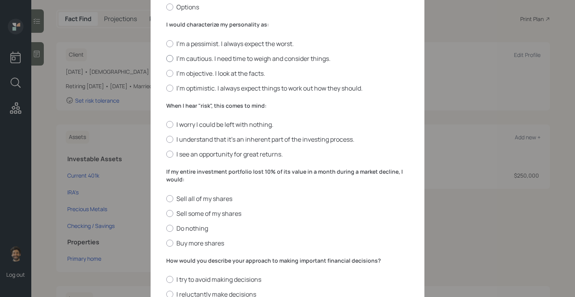
scroll to position [199, 0]
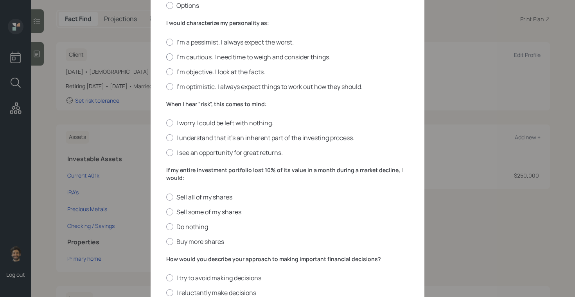
click at [183, 53] on label "I'm cautious. I need time to weigh and consider things." at bounding box center [287, 57] width 242 height 9
click at [166, 57] on input "I'm cautious. I need time to weigh and consider things." at bounding box center [166, 57] width 0 height 0
radio input "true"
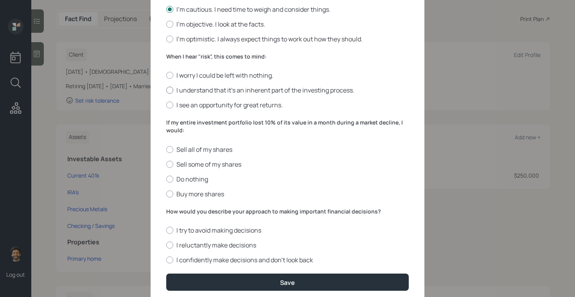
scroll to position [258, 0]
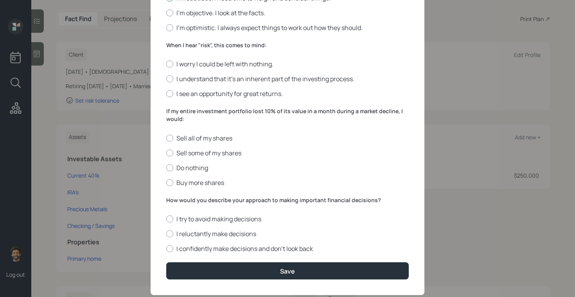
click at [174, 48] on label "When I hear "risk", this comes to mind:" at bounding box center [287, 45] width 242 height 8
click at [170, 79] on div at bounding box center [169, 78] width 7 height 7
click at [166, 79] on input "I understand that it’s an inherent part of the investing process." at bounding box center [166, 79] width 0 height 0
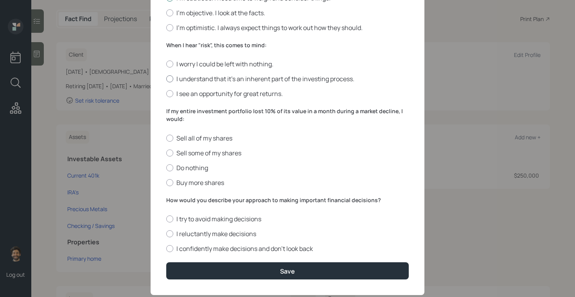
radio input "true"
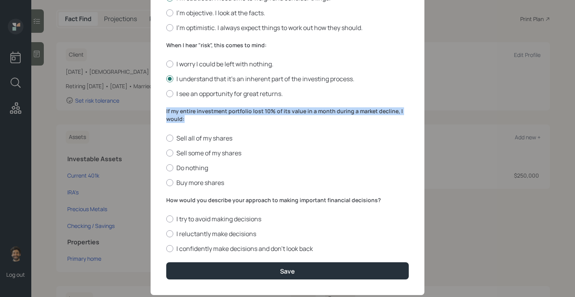
drag, startPoint x: 187, startPoint y: 118, endPoint x: 156, endPoint y: 107, distance: 32.9
click at [156, 107] on div "Edit Risk Tolerance Profile (Joseph) I would describe my knowledge of investmen…" at bounding box center [287, 29] width 274 height 534
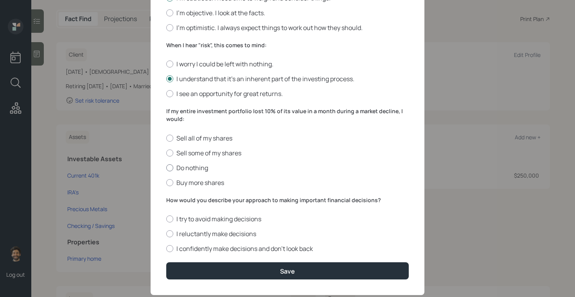
click at [188, 168] on label "Do nothing" at bounding box center [287, 168] width 242 height 9
click at [166, 168] on input "Do nothing" at bounding box center [166, 168] width 0 height 0
radio input "true"
click at [186, 201] on label "How would you describe your approach to making important financial decisions?" at bounding box center [287, 201] width 242 height 8
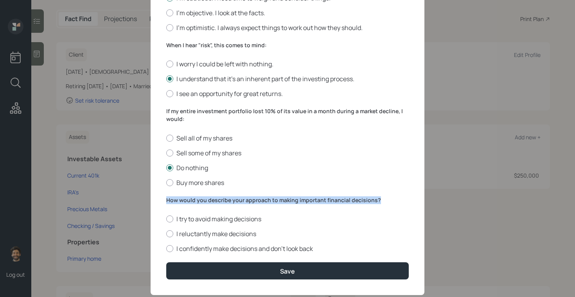
click at [186, 201] on label "How would you describe your approach to making important financial decisions?" at bounding box center [287, 201] width 242 height 8
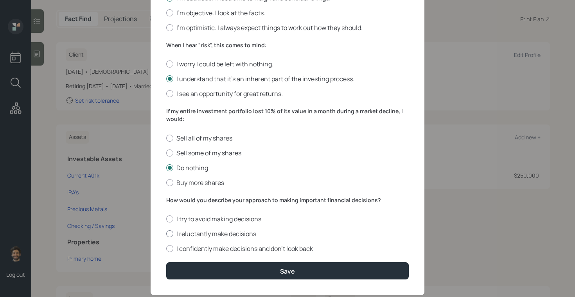
click at [177, 235] on label "I reluctantly make decisions" at bounding box center [287, 234] width 242 height 9
click at [166, 235] on input "I reluctantly make decisions" at bounding box center [166, 234] width 0 height 0
radio input "true"
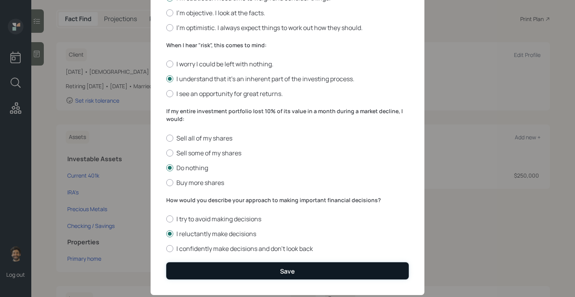
click at [191, 272] on button "Save" at bounding box center [287, 271] width 242 height 17
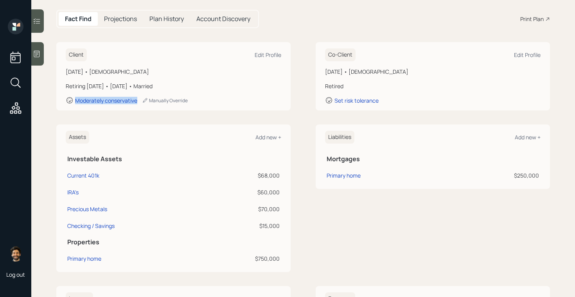
drag, startPoint x: 139, startPoint y: 100, endPoint x: 49, endPoint y: 100, distance: 89.5
click at [49, 100] on main "Joseph & Mrs. Bortolotti Plan Delivery Kustomer Overview Plan Invest Spend & Sa…" at bounding box center [302, 148] width 543 height 297
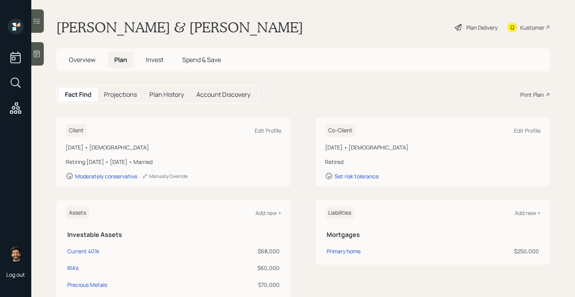
click at [152, 56] on span "Invest" at bounding box center [155, 60] width 18 height 9
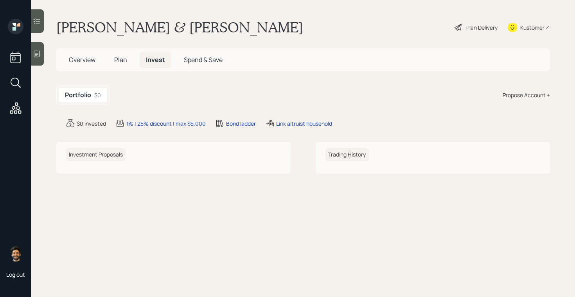
click at [537, 95] on div "Propose Account +" at bounding box center [525, 95] width 47 height 8
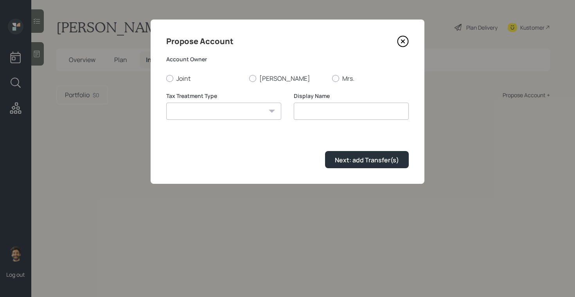
click at [227, 106] on select "Roth Taxable Traditional" at bounding box center [223, 111] width 115 height 17
select select "traditional"
click at [166, 103] on select "Roth Taxable Traditional" at bounding box center [223, 111] width 115 height 17
type input "Traditional"
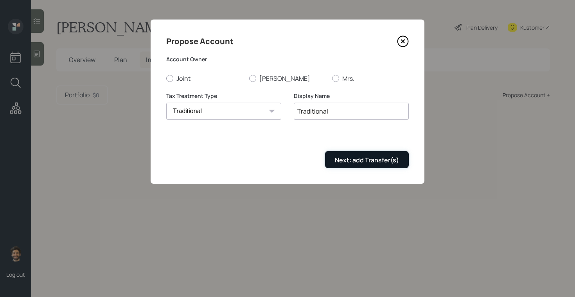
click at [360, 158] on div "Next: add Transfer(s)" at bounding box center [367, 160] width 64 height 9
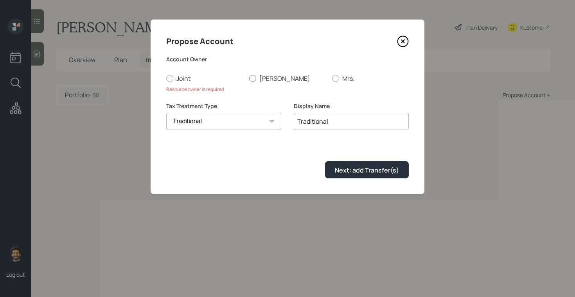
click at [257, 74] on label "[PERSON_NAME]" at bounding box center [287, 78] width 77 height 9
click at [249, 78] on input "[PERSON_NAME]" at bounding box center [249, 78] width 0 height 0
radio input "true"
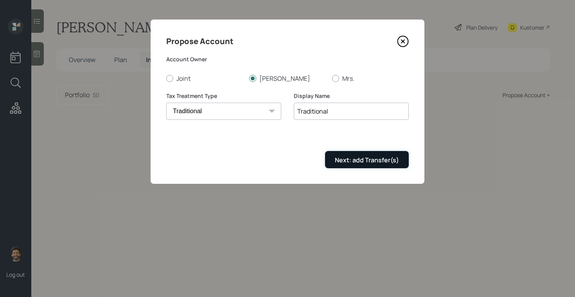
click at [341, 161] on div "Next: add Transfer(s)" at bounding box center [367, 160] width 64 height 9
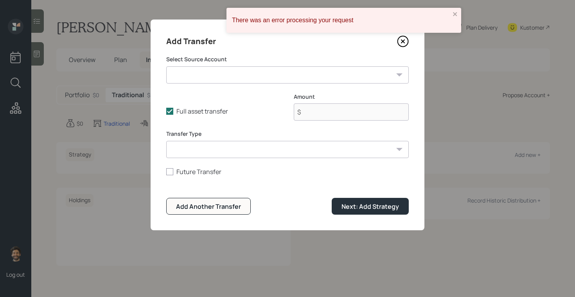
click at [269, 75] on select "Current 401k ($68,000 | 401(k)) IRA's ($60,000 | IRA) Precious Metals ($70,000 …" at bounding box center [287, 74] width 242 height 17
select select "e5b5e5c0-1536-440d-b49d-593507f68c6a"
click at [166, 66] on select "Current 401k ($68,000 | 401(k)) IRA's ($60,000 | IRA) Precious Metals ($70,000 …" at bounding box center [287, 74] width 242 height 17
type input "$ 60,000"
click at [259, 149] on select "ACAT Transfer Non ACAT Transfer Capitalize Rollover Rollover Deposit" at bounding box center [287, 149] width 242 height 17
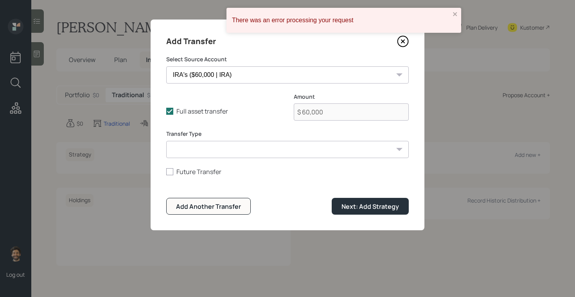
select select "acat_transfer"
click at [166, 141] on select "ACAT Transfer Non ACAT Transfer Capitalize Rollover Rollover Deposit" at bounding box center [287, 149] width 242 height 17
click at [346, 208] on div "Next: Add Strategy" at bounding box center [369, 206] width 57 height 9
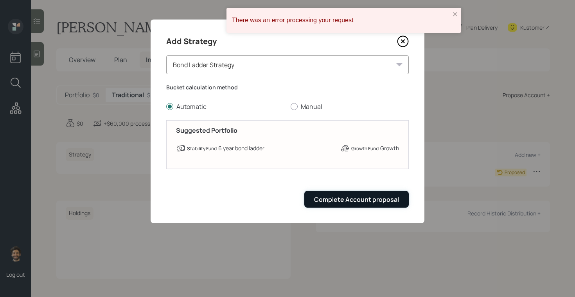
click at [345, 197] on div "Complete Account proposal" at bounding box center [356, 199] width 85 height 9
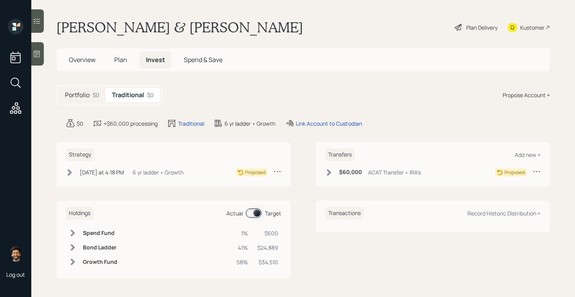
click at [107, 59] on div "Overview Plan Invest Spend & Save" at bounding box center [146, 60] width 166 height 17
click at [124, 60] on span "Plan" at bounding box center [120, 60] width 13 height 9
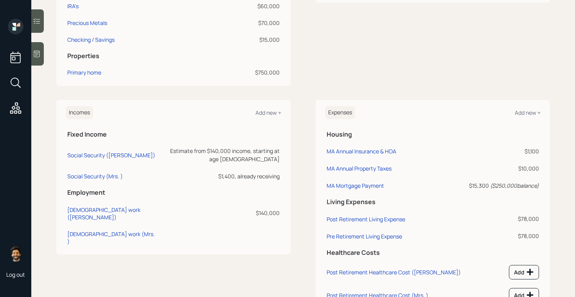
scroll to position [262, 0]
click at [94, 154] on div "Social Security ([PERSON_NAME])" at bounding box center [111, 155] width 88 height 7
select select "12"
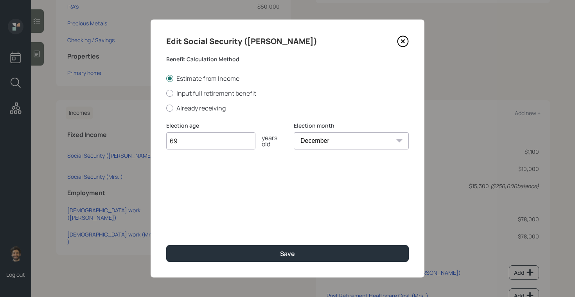
type input "6"
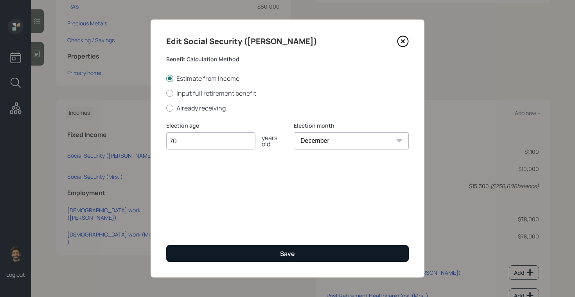
type input "70"
click at [187, 250] on button "Save" at bounding box center [287, 253] width 242 height 17
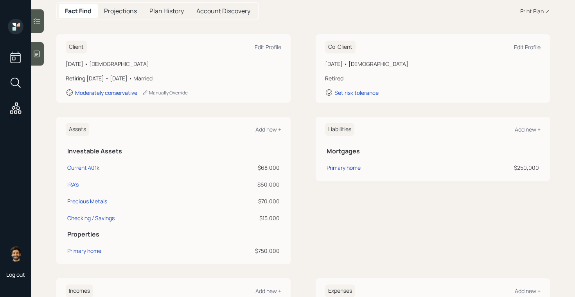
scroll to position [68, 0]
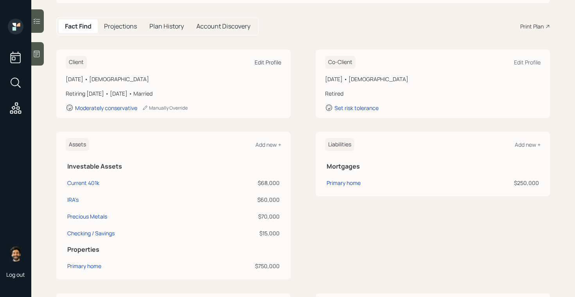
click at [262, 62] on div "Edit Profile" at bounding box center [267, 62] width 27 height 7
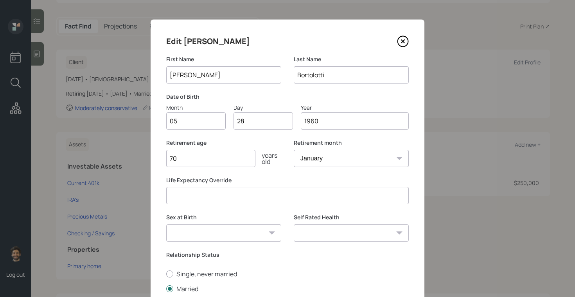
click at [197, 157] on input "70" at bounding box center [210, 158] width 89 height 17
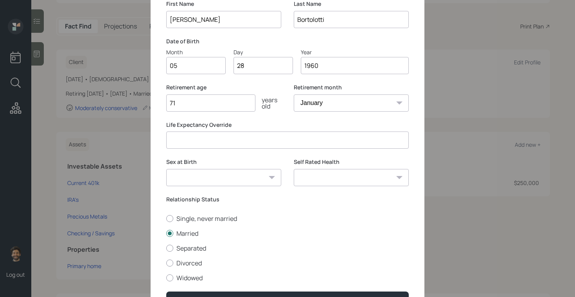
scroll to position [102, 0]
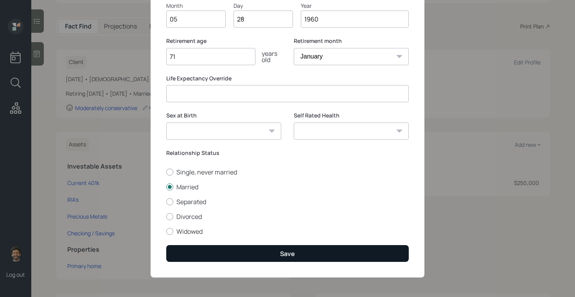
type input "71"
click at [197, 250] on button "Save" at bounding box center [287, 253] width 242 height 17
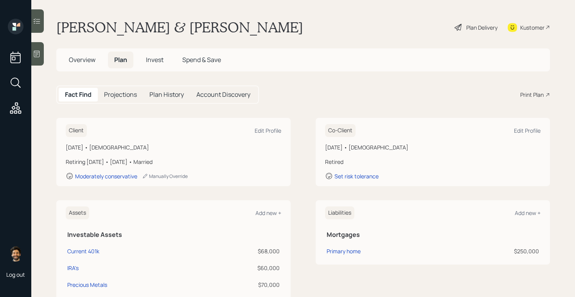
click at [484, 29] on div "Plan Delivery" at bounding box center [481, 27] width 31 height 8
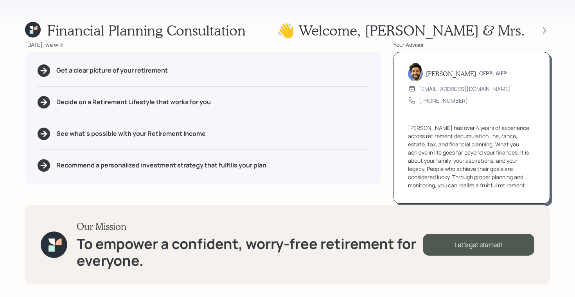
click at [540, 25] on div at bounding box center [537, 30] width 25 height 11
click at [545, 29] on icon at bounding box center [544, 31] width 8 height 8
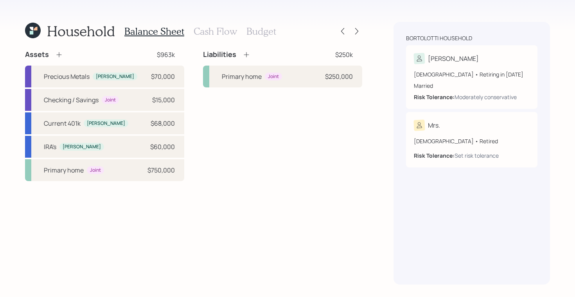
click at [206, 32] on h3 "Cash Flow" at bounding box center [214, 31] width 43 height 11
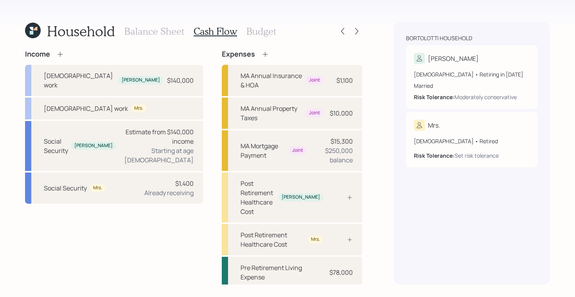
click at [260, 32] on h3 "Budget" at bounding box center [261, 31] width 30 height 11
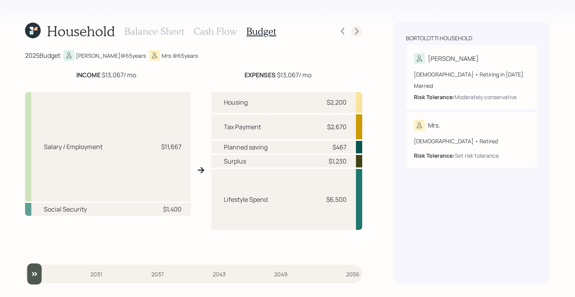
click at [358, 29] on icon at bounding box center [357, 31] width 8 height 8
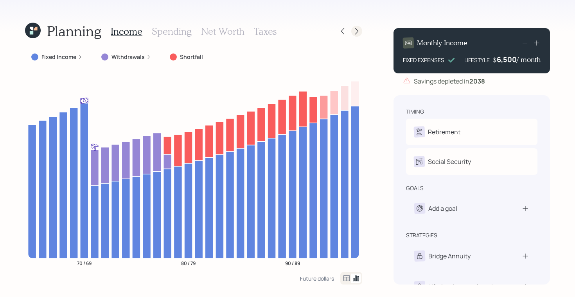
click at [355, 31] on icon at bounding box center [357, 31] width 8 height 8
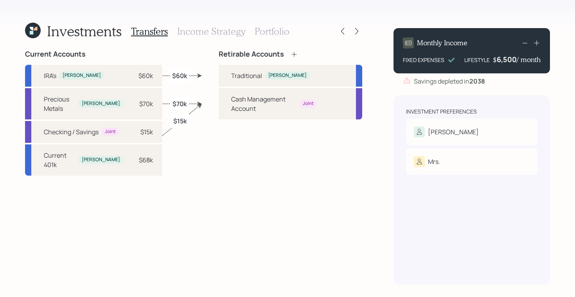
click at [273, 31] on h3 "Portfolio" at bounding box center [271, 31] width 35 height 11
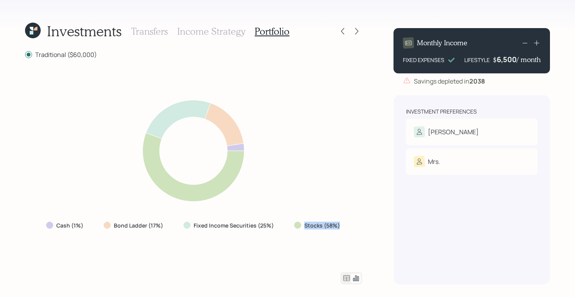
drag, startPoint x: 339, startPoint y: 227, endPoint x: 292, endPoint y: 227, distance: 47.7
click at [292, 227] on div "Stocks (58%)" at bounding box center [318, 226] width 60 height 14
drag, startPoint x: 271, startPoint y: 226, endPoint x: 192, endPoint y: 224, distance: 79.4
click at [192, 224] on div "Fixed Income Securities (25%)" at bounding box center [229, 226] width 92 height 8
drag, startPoint x: 161, startPoint y: 226, endPoint x: 95, endPoint y: 226, distance: 66.8
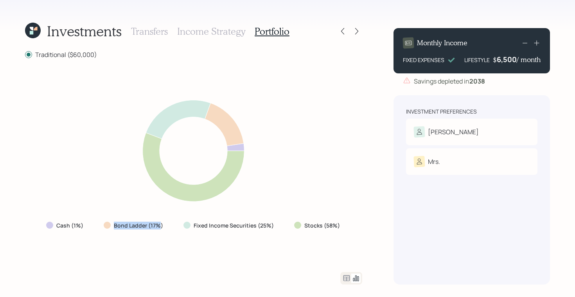
click at [95, 226] on div "Cash (1%) Bond Ladder (17%) Fixed Income Securities (25%) Stocks (58%)" at bounding box center [194, 226] width 308 height 14
drag, startPoint x: 87, startPoint y: 226, endPoint x: 41, endPoint y: 226, distance: 45.3
click at [41, 226] on div "Cash (1%)" at bounding box center [65, 226] width 51 height 14
click at [217, 32] on h3 "Income Strategy" at bounding box center [211, 31] width 68 height 11
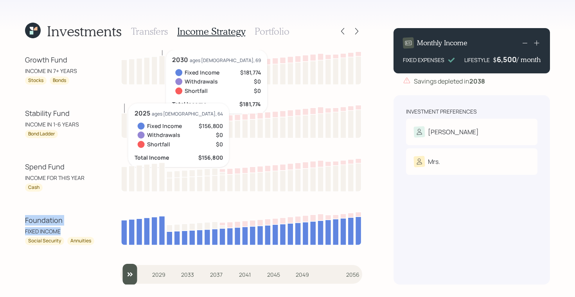
drag, startPoint x: 62, startPoint y: 231, endPoint x: 16, endPoint y: 216, distance: 48.6
click at [16, 216] on div "Investments Transfers Income Strategy Portfolio Growth Fund INCOME IN 7+ YEARS …" at bounding box center [287, 148] width 575 height 297
click at [55, 235] on div "FIXED INCOME" at bounding box center [60, 231] width 70 height 8
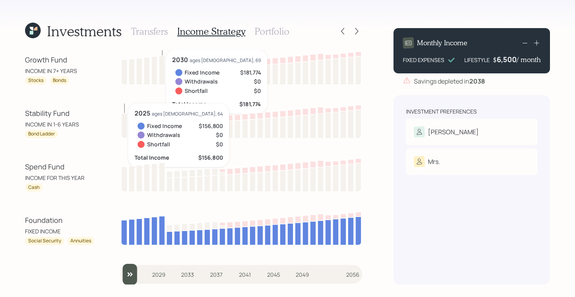
click at [52, 185] on div "Cash" at bounding box center [60, 188] width 70 height 8
drag, startPoint x: 52, startPoint y: 185, endPoint x: 25, endPoint y: 166, distance: 32.9
click at [25, 166] on div "Investments Transfers Income Strategy Portfolio Growth Fund INCOME IN 7+ YEARS …" at bounding box center [287, 148] width 575 height 297
click at [35, 178] on div "INCOME FOR THIS YEAR" at bounding box center [60, 178] width 70 height 8
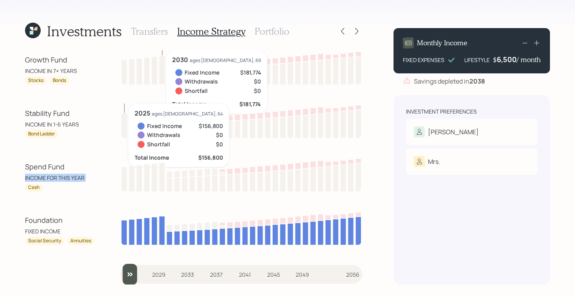
click at [35, 178] on div "INCOME FOR THIS YEAR" at bounding box center [60, 178] width 70 height 8
click at [56, 186] on div "Cash" at bounding box center [60, 188] width 70 height 8
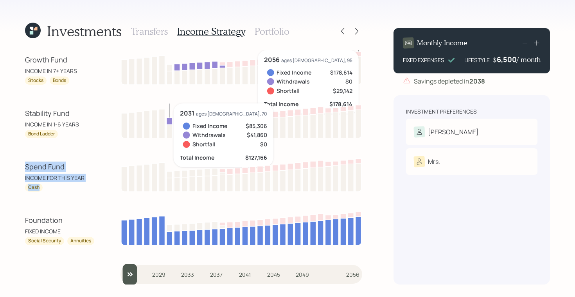
drag, startPoint x: 42, startPoint y: 187, endPoint x: 18, endPoint y: 169, distance: 30.4
click at [18, 169] on div "Investments Transfers Income Strategy Portfolio Growth Fund INCOME IN 7+ YEARS …" at bounding box center [287, 148] width 575 height 297
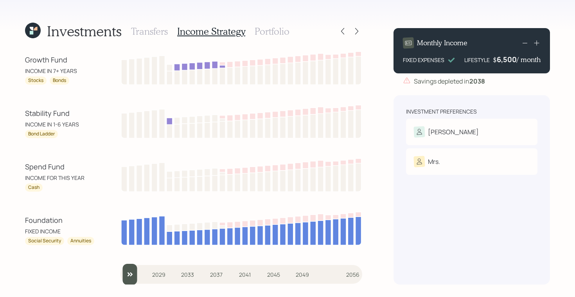
click at [51, 138] on div "Bond Ladder" at bounding box center [41, 134] width 33 height 8
drag, startPoint x: 81, startPoint y: 124, endPoint x: 14, endPoint y: 115, distance: 67.4
click at [14, 115] on div "Investments Transfers Income Strategy Portfolio Growth Fund INCOME IN 7+ YEARS …" at bounding box center [287, 148] width 575 height 297
click at [25, 123] on div "INCOME IN 1-6 YEARS" at bounding box center [60, 124] width 70 height 8
drag, startPoint x: 24, startPoint y: 123, endPoint x: 81, endPoint y: 123, distance: 57.1
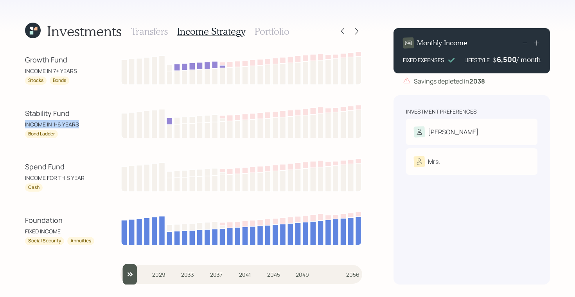
click at [81, 123] on div "Investments Transfers Income Strategy Portfolio Growth Fund INCOME IN 7+ YEARS …" at bounding box center [287, 148] width 575 height 297
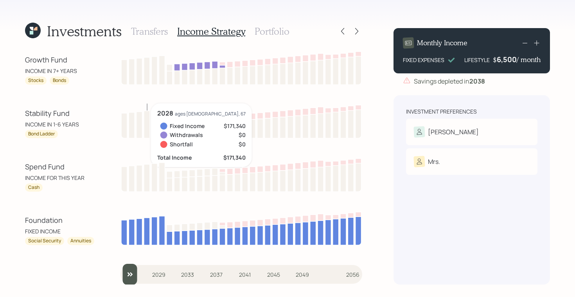
click at [50, 59] on div "Growth Fund" at bounding box center [60, 60] width 70 height 11
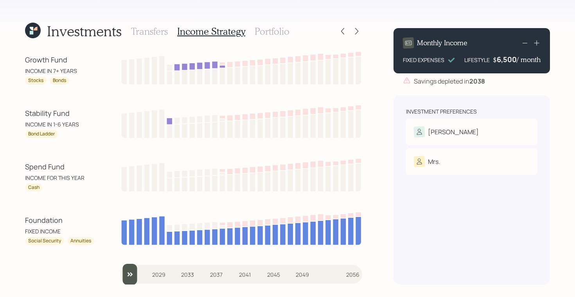
click at [58, 59] on div "Growth Fund" at bounding box center [60, 60] width 70 height 11
drag, startPoint x: 77, startPoint y: 68, endPoint x: 21, endPoint y: 75, distance: 56.2
click at [21, 75] on div "Investments Transfers Income Strategy Portfolio Growth Fund INCOME IN 7+ YEARS …" at bounding box center [287, 148] width 575 height 297
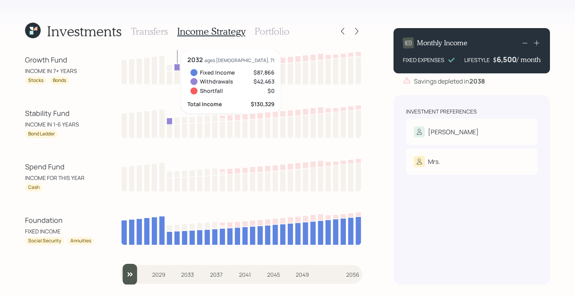
click at [70, 84] on div "Stocks Bonds" at bounding box center [60, 81] width 70 height 8
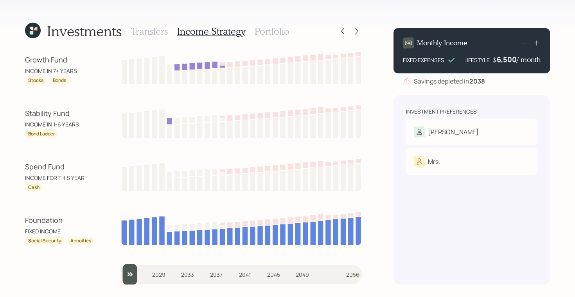
click at [261, 27] on h3 "Portfolio" at bounding box center [271, 31] width 35 height 11
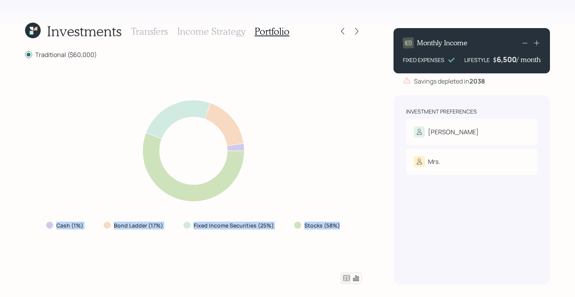
drag, startPoint x: 338, startPoint y: 222, endPoint x: 59, endPoint y: 227, distance: 279.1
click at [59, 227] on div "Cash (1%) Bond Ladder (17%) Fixed Income Securities (25%) Stocks (58%)" at bounding box center [194, 226] width 308 height 14
click at [346, 279] on icon at bounding box center [346, 279] width 7 height 6
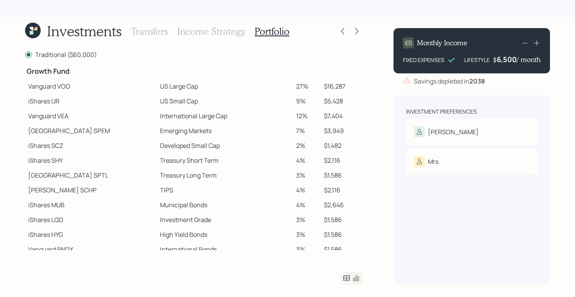
scroll to position [143, 0]
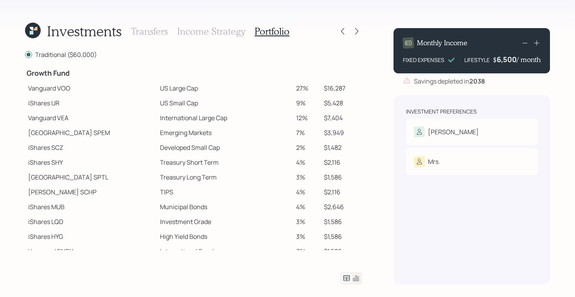
click at [37, 91] on td "Vanguard VOO" at bounding box center [91, 88] width 132 height 15
click at [39, 106] on td "iShares IJR" at bounding box center [91, 103] width 132 height 15
drag, startPoint x: 31, startPoint y: 133, endPoint x: 72, endPoint y: 134, distance: 41.0
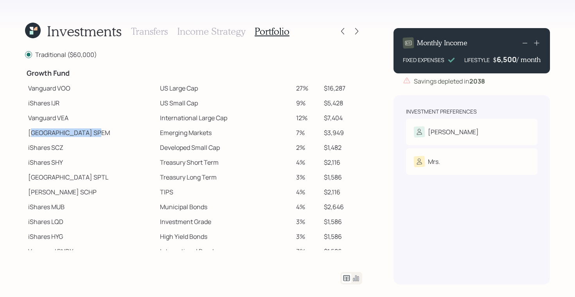
click at [72, 134] on td "State Street SPEM" at bounding box center [91, 132] width 132 height 15
drag, startPoint x: 29, startPoint y: 194, endPoint x: 54, endPoint y: 194, distance: 25.0
click at [54, 194] on td "Schwab SCHP" at bounding box center [91, 192] width 132 height 15
drag, startPoint x: 30, startPoint y: 91, endPoint x: 93, endPoint y: 90, distance: 62.6
click at [93, 90] on td "Vanguard VOO" at bounding box center [91, 88] width 132 height 15
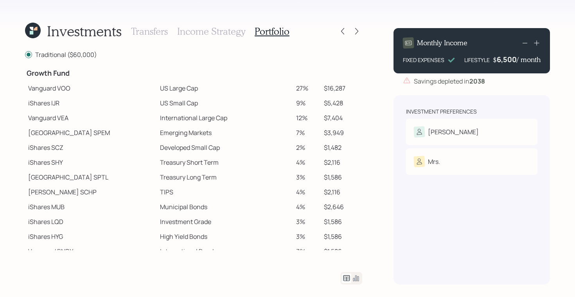
click at [293, 112] on td "12%" at bounding box center [306, 118] width 27 height 15
click at [73, 88] on td "Vanguard VOO" at bounding box center [91, 88] width 132 height 15
drag, startPoint x: 30, startPoint y: 88, endPoint x: 233, endPoint y: 97, distance: 203.8
click at [233, 97] on tbody "Spend Fund CASH Cash (Account Management) 1% $600 Stability Fund Invesco BSCP B…" at bounding box center [193, 100] width 337 height 348
click at [33, 34] on icon at bounding box center [32, 33] width 4 height 4
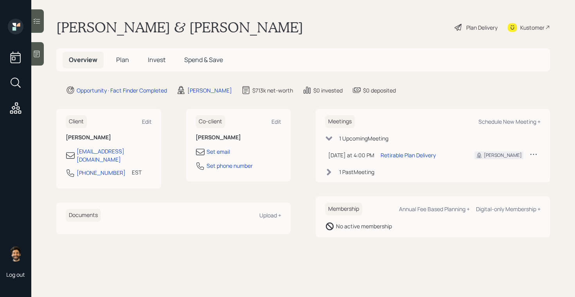
click at [118, 59] on span "Plan" at bounding box center [122, 60] width 13 height 9
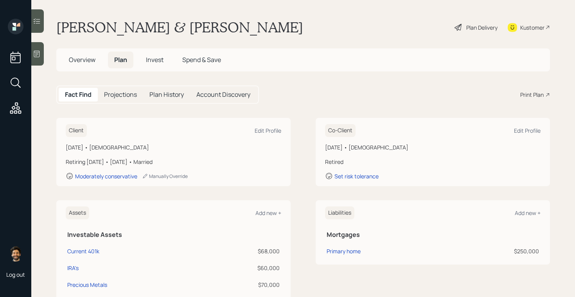
click at [485, 27] on div "Plan Delivery" at bounding box center [481, 27] width 31 height 8
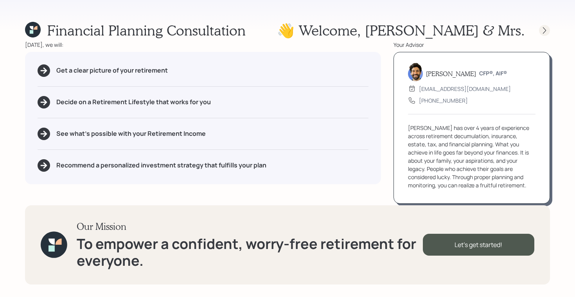
click at [543, 29] on icon at bounding box center [544, 31] width 8 height 8
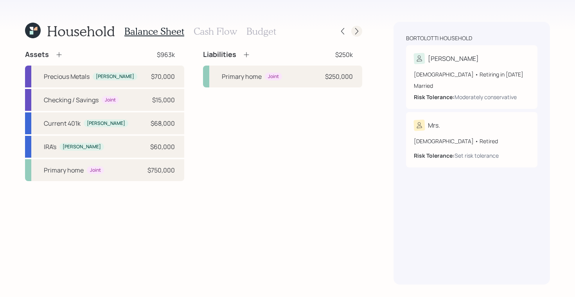
click at [353, 32] on icon at bounding box center [357, 31] width 8 height 8
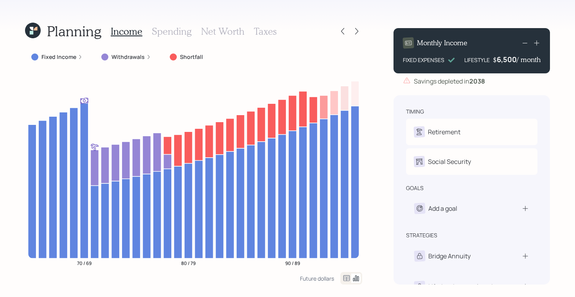
click at [267, 33] on h3 "Taxes" at bounding box center [265, 31] width 23 height 11
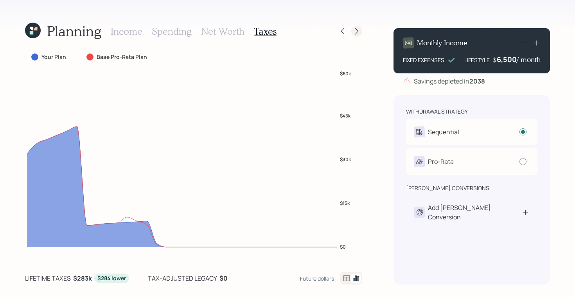
click at [356, 29] on icon at bounding box center [357, 31] width 8 height 8
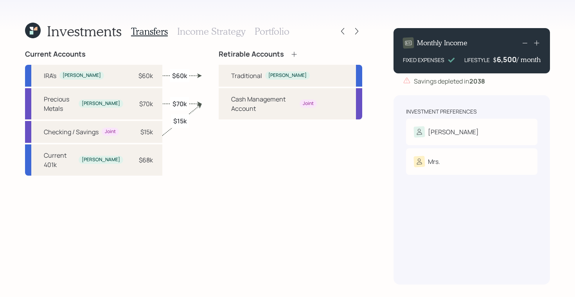
click at [268, 31] on h3 "Portfolio" at bounding box center [271, 31] width 35 height 11
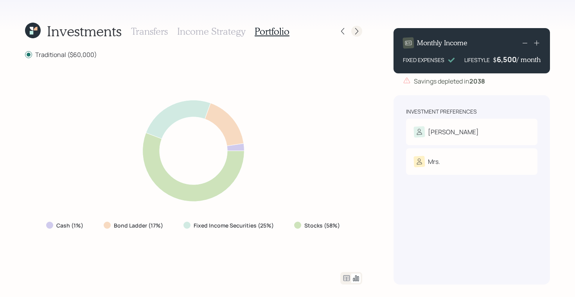
click at [356, 31] on icon at bounding box center [357, 31] width 8 height 8
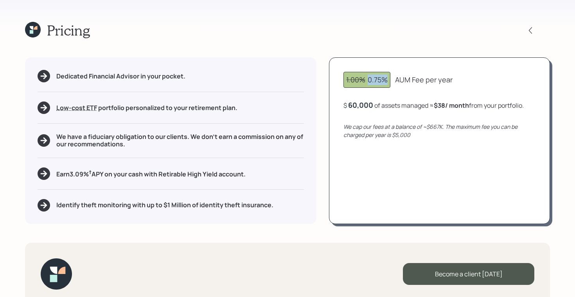
drag, startPoint x: 369, startPoint y: 82, endPoint x: 388, endPoint y: 82, distance: 18.8
click at [387, 82] on div "1.00% 0.75%" at bounding box center [366, 80] width 41 height 11
drag, startPoint x: 365, startPoint y: 79, endPoint x: 344, endPoint y: 79, distance: 21.1
click at [344, 79] on div "1.00% 0.75%" at bounding box center [366, 80] width 47 height 16
drag, startPoint x: 394, startPoint y: 78, endPoint x: 413, endPoint y: 80, distance: 18.9
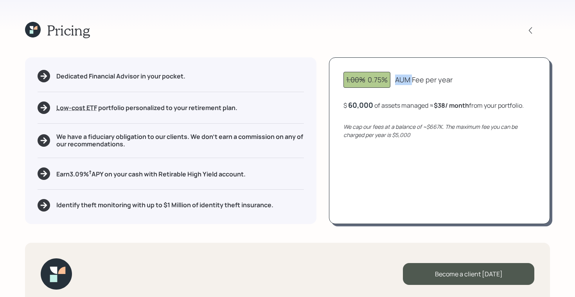
click at [413, 80] on div "1.00% 0.75% AUM Fee per year" at bounding box center [439, 80] width 192 height 16
drag, startPoint x: 375, startPoint y: 105, endPoint x: 344, endPoint y: 105, distance: 30.9
click at [344, 105] on div "$ 60000 of assets managed ≈ $38 / month from your portfolio ." at bounding box center [432, 105] width 178 height 10
click at [358, 107] on div "60000" at bounding box center [359, 104] width 23 height 9
drag, startPoint x: 428, startPoint y: 107, endPoint x: 460, endPoint y: 106, distance: 32.1
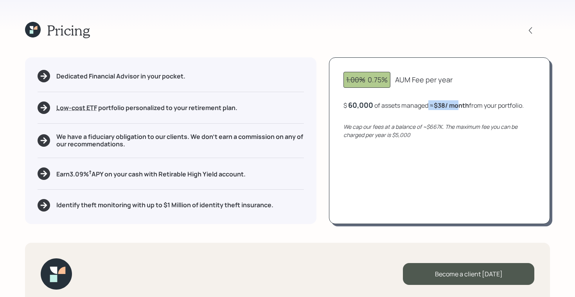
click at [460, 106] on div "$ 60,000 of assets managed ≈ $38 / month from your portfolio ." at bounding box center [433, 105] width 180 height 10
drag, startPoint x: 474, startPoint y: 103, endPoint x: 529, endPoint y: 104, distance: 54.3
click at [529, 104] on div "$ 60,000 of assets managed ≈ $38 / month from your portfolio ." at bounding box center [439, 105] width 192 height 10
click at [32, 37] on icon at bounding box center [33, 30] width 16 height 16
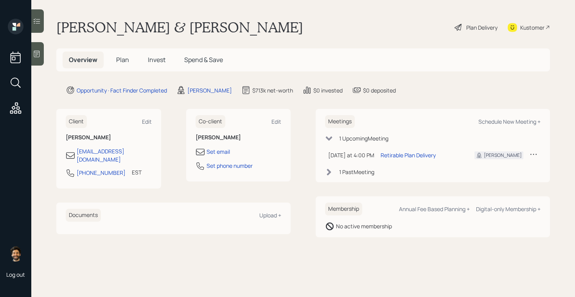
click at [125, 62] on span "Plan" at bounding box center [122, 60] width 13 height 9
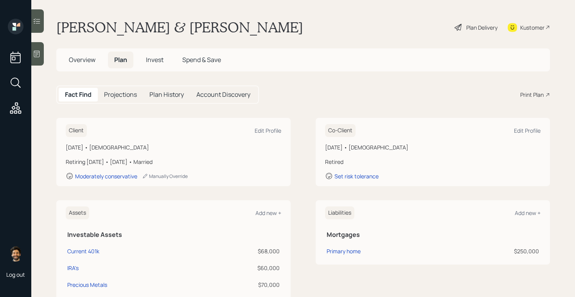
click at [525, 93] on div "Print Plan" at bounding box center [531, 95] width 23 height 8
click at [80, 63] on span "Overview" at bounding box center [82, 60] width 27 height 9
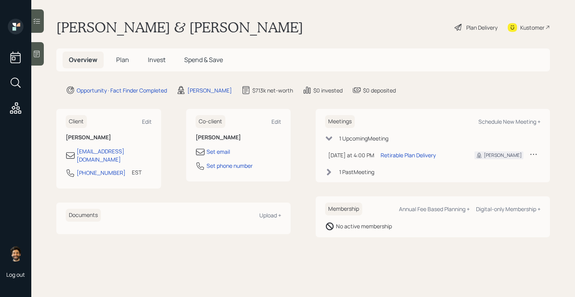
click at [122, 65] on h5 "Plan" at bounding box center [122, 60] width 25 height 17
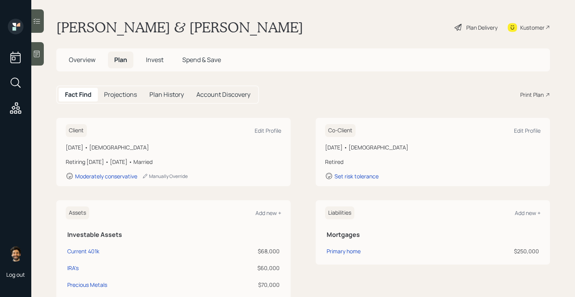
click at [158, 59] on span "Invest" at bounding box center [155, 60] width 18 height 9
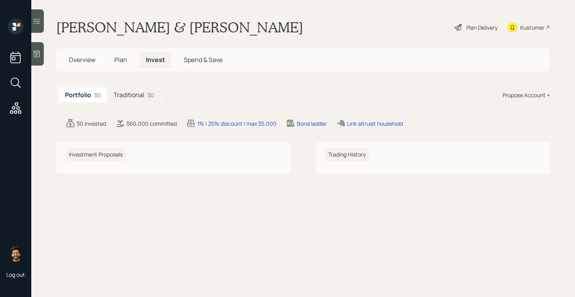
click at [123, 60] on span "Plan" at bounding box center [120, 60] width 13 height 9
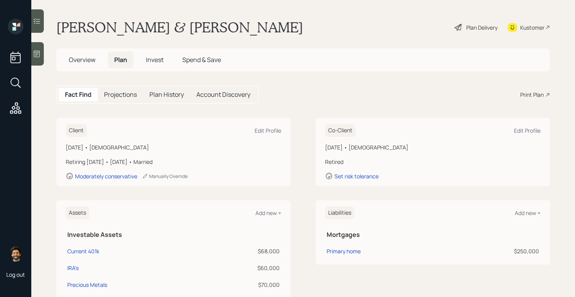
click at [533, 30] on div "Kustomer" at bounding box center [532, 27] width 24 height 8
click at [487, 28] on div "Plan Delivery" at bounding box center [481, 27] width 31 height 8
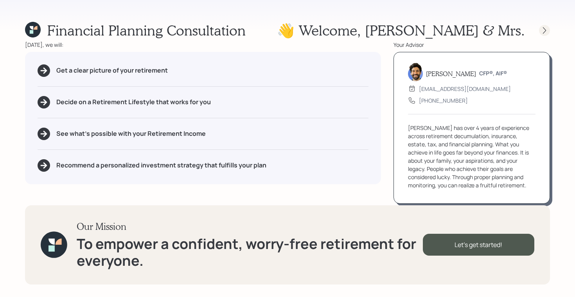
click at [544, 29] on icon at bounding box center [544, 31] width 8 height 8
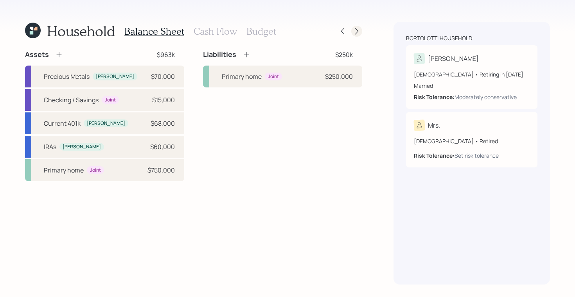
click at [356, 31] on icon at bounding box center [357, 31] width 8 height 8
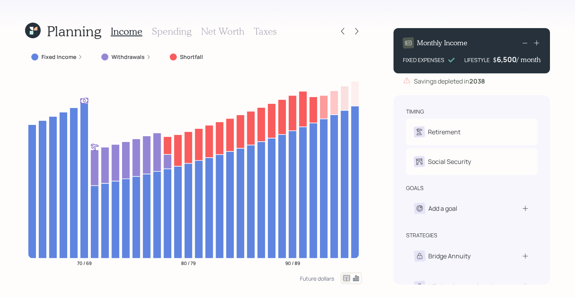
click at [174, 32] on h3 "Spending" at bounding box center [172, 31] width 40 height 11
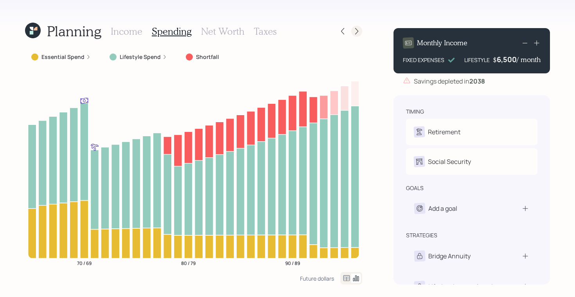
click at [359, 32] on icon at bounding box center [357, 31] width 8 height 8
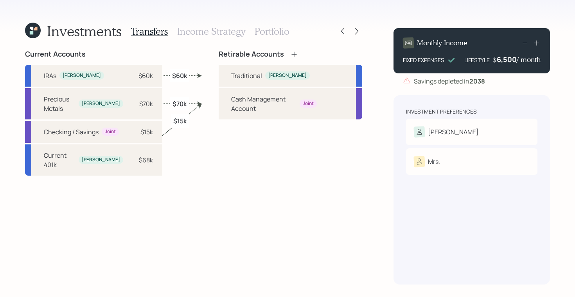
click at [262, 32] on h3 "Portfolio" at bounding box center [271, 31] width 35 height 11
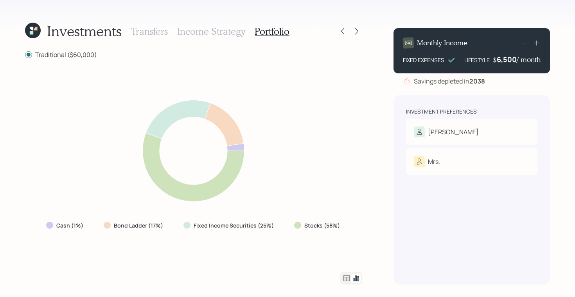
click at [338, 226] on div "Stocks (58%)" at bounding box center [317, 226] width 47 height 8
drag, startPoint x: 341, startPoint y: 226, endPoint x: 297, endPoint y: 227, distance: 44.6
click at [297, 227] on div "Stocks (58%)" at bounding box center [318, 226] width 60 height 14
click at [30, 30] on icon at bounding box center [33, 31] width 16 height 16
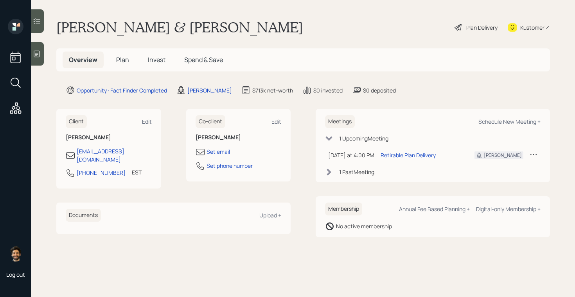
click at [121, 61] on span "Plan" at bounding box center [122, 60] width 13 height 9
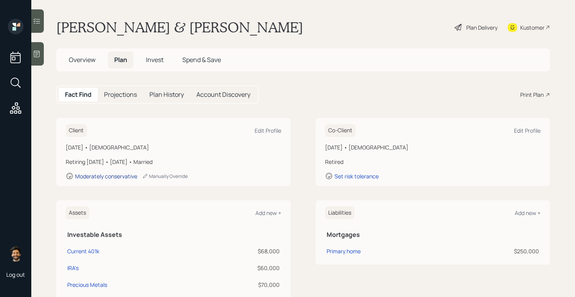
click at [107, 175] on div "Moderately conservative" at bounding box center [106, 176] width 62 height 7
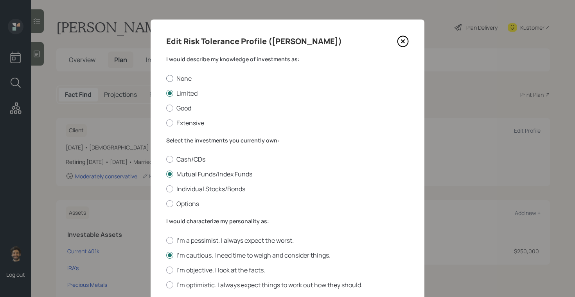
click at [172, 80] on div at bounding box center [169, 78] width 7 height 7
click at [166, 79] on input "None" at bounding box center [166, 78] width 0 height 0
radio input "true"
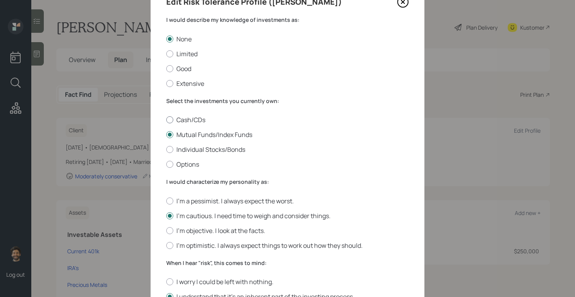
click at [169, 118] on div at bounding box center [169, 119] width 7 height 7
click at [166, 120] on input "Cash/CDs" at bounding box center [166, 120] width 0 height 0
radio input "true"
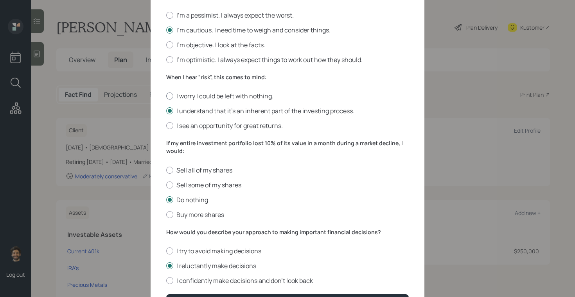
click at [171, 95] on div at bounding box center [169, 96] width 7 height 7
click at [166, 96] on input "I worry I could be left with nothing." at bounding box center [166, 96] width 0 height 0
radio input "true"
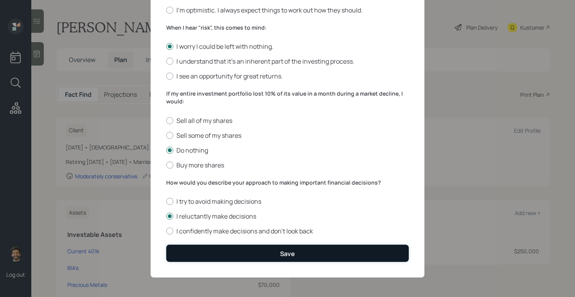
click at [208, 252] on button "Save" at bounding box center [287, 253] width 242 height 17
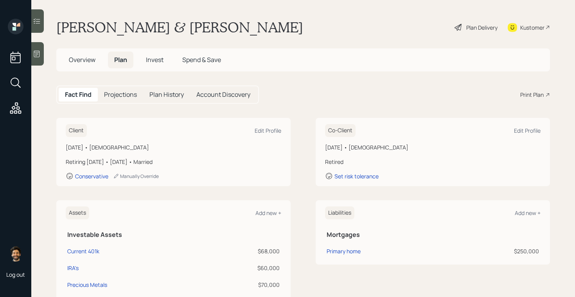
click at [487, 23] on div "Plan Delivery" at bounding box center [481, 27] width 31 height 8
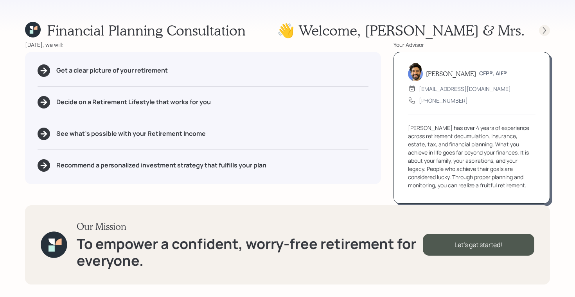
click at [542, 28] on icon at bounding box center [544, 31] width 8 height 8
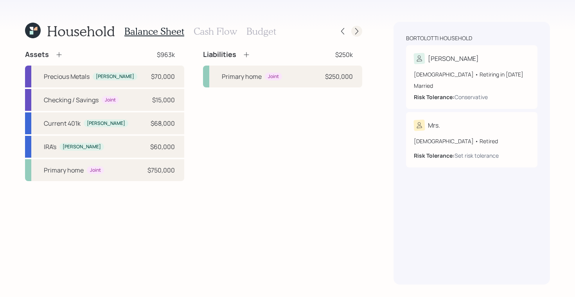
click at [358, 29] on icon at bounding box center [357, 31] width 8 height 8
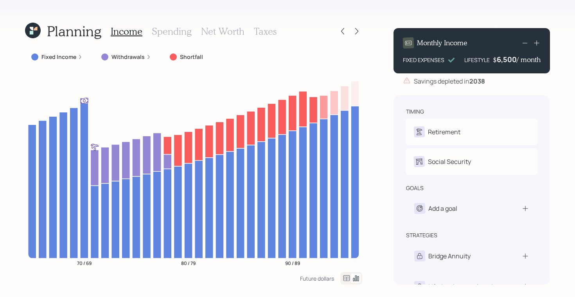
click at [258, 29] on h3 "Taxes" at bounding box center [265, 31] width 23 height 11
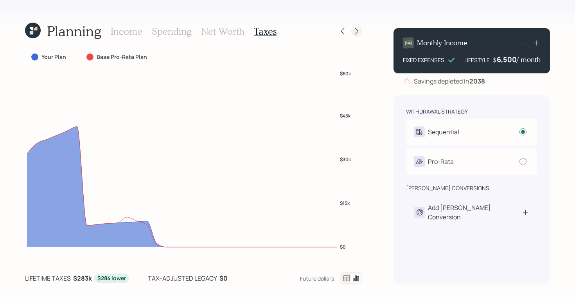
click at [353, 30] on icon at bounding box center [357, 31] width 8 height 8
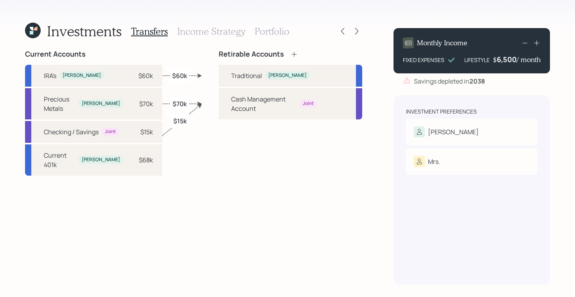
click at [259, 29] on h3 "Portfolio" at bounding box center [271, 31] width 35 height 11
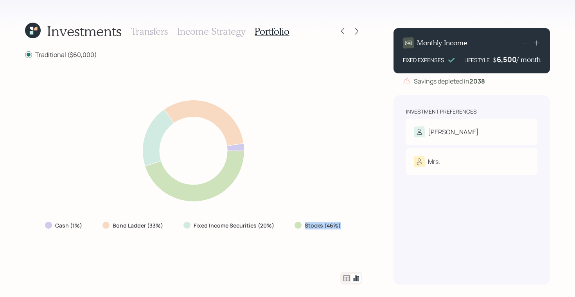
drag, startPoint x: 341, startPoint y: 227, endPoint x: 295, endPoint y: 226, distance: 45.8
click at [295, 226] on div "Stocks (46%)" at bounding box center [318, 226] width 60 height 14
click at [35, 34] on icon at bounding box center [33, 31] width 16 height 16
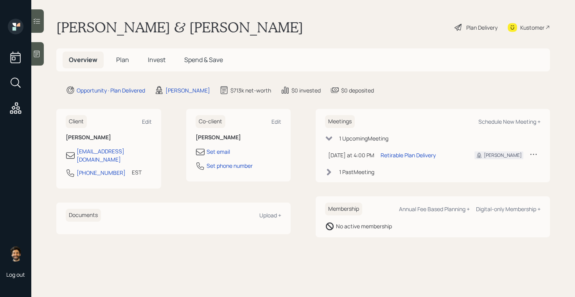
click at [127, 59] on span "Plan" at bounding box center [122, 60] width 13 height 9
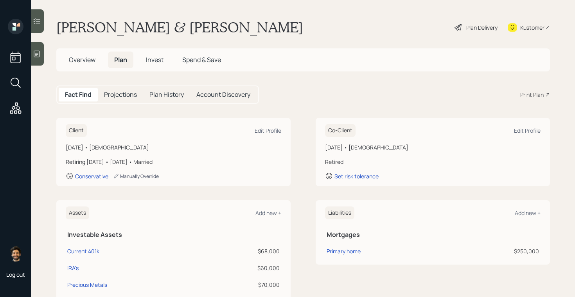
click at [131, 178] on div "Manually Override" at bounding box center [136, 176] width 46 height 7
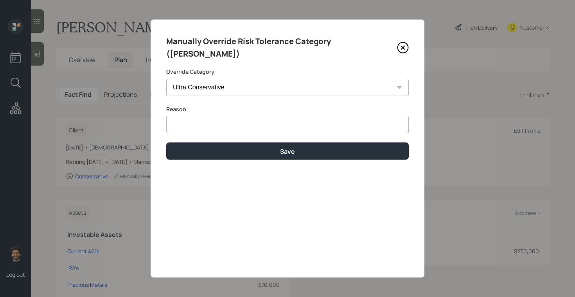
click at [185, 116] on input at bounding box center [287, 124] width 242 height 17
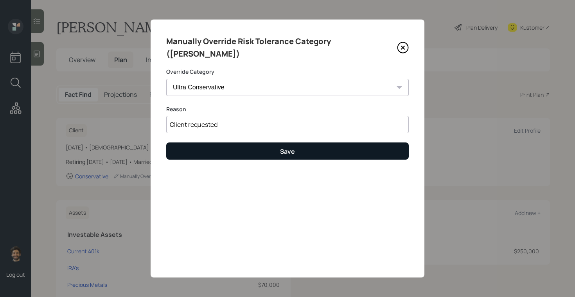
type input "Client requested"
click at [201, 144] on button "Save" at bounding box center [287, 151] width 242 height 17
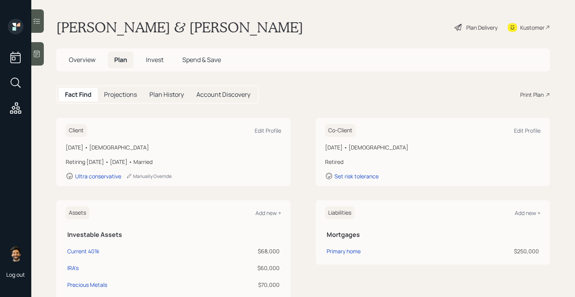
click at [480, 28] on div "Plan Delivery" at bounding box center [481, 27] width 31 height 8
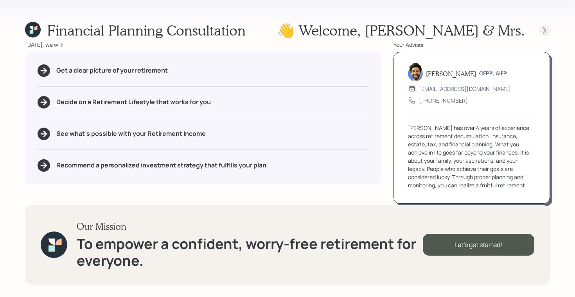
click at [541, 31] on icon at bounding box center [544, 31] width 8 height 8
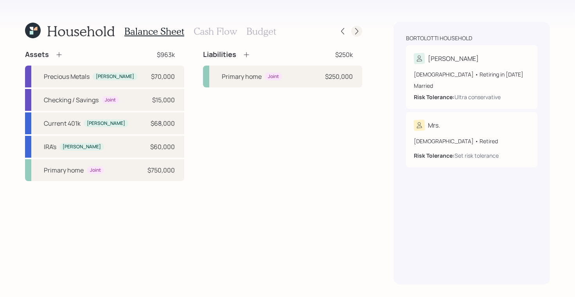
click at [355, 33] on icon at bounding box center [357, 31] width 8 height 8
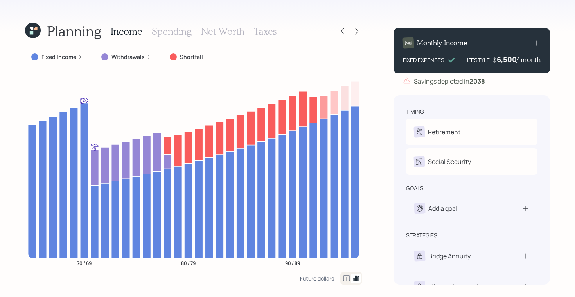
click at [257, 30] on h3 "Taxes" at bounding box center [265, 31] width 23 height 11
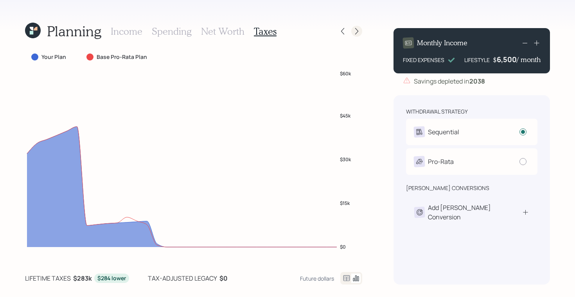
click at [355, 30] on icon at bounding box center [357, 31] width 8 height 8
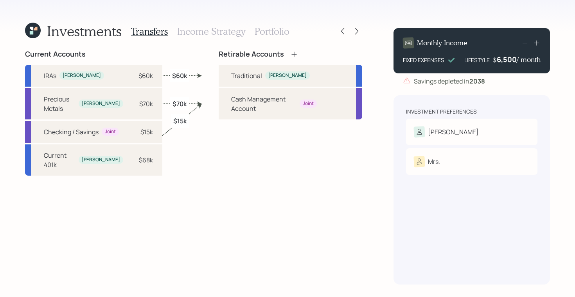
click at [257, 37] on div "Transfers Income Strategy Portfolio" at bounding box center [210, 31] width 158 height 19
click at [257, 30] on h3 "Portfolio" at bounding box center [271, 31] width 35 height 11
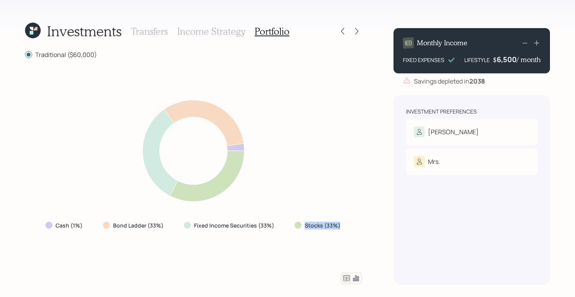
drag, startPoint x: 338, startPoint y: 224, endPoint x: 303, endPoint y: 226, distance: 35.6
click at [303, 226] on div "Stocks (33%)" at bounding box center [317, 226] width 47 height 8
click at [36, 29] on icon at bounding box center [36, 29] width 4 height 4
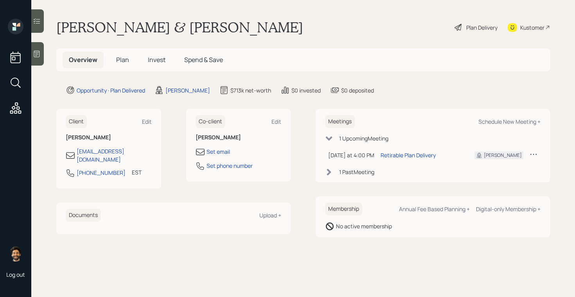
click at [120, 60] on span "Plan" at bounding box center [122, 60] width 13 height 9
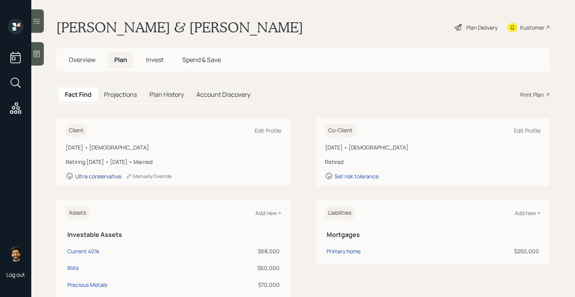
click at [102, 178] on div "Ultra conservative" at bounding box center [98, 176] width 46 height 7
click at [91, 179] on div "Ultra conservative" at bounding box center [98, 176] width 46 height 7
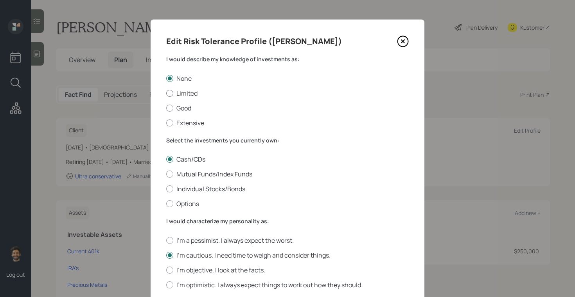
click at [172, 95] on label "Limited" at bounding box center [287, 93] width 242 height 9
click at [166, 93] on input "Limited" at bounding box center [166, 93] width 0 height 0
radio input "true"
click at [172, 77] on div at bounding box center [169, 78] width 7 height 7
click at [166, 78] on input "None" at bounding box center [166, 78] width 0 height 0
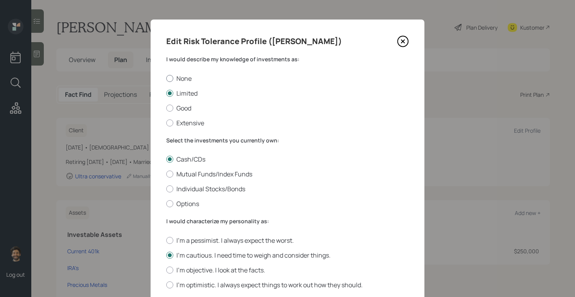
radio input "true"
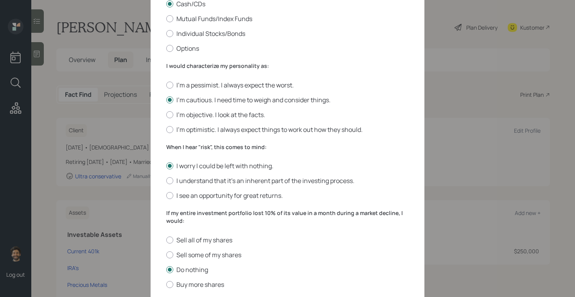
scroll to position [275, 0]
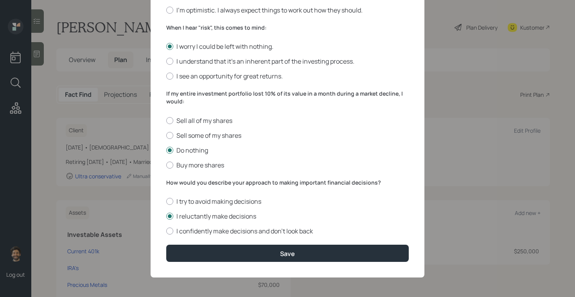
click at [244, 236] on form "I would describe my knowledge of investments as: None Limited Good Extensive Se…" at bounding box center [287, 21] width 242 height 482
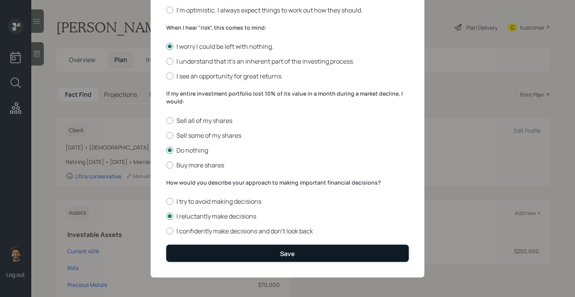
click at [253, 251] on button "Save" at bounding box center [287, 253] width 242 height 17
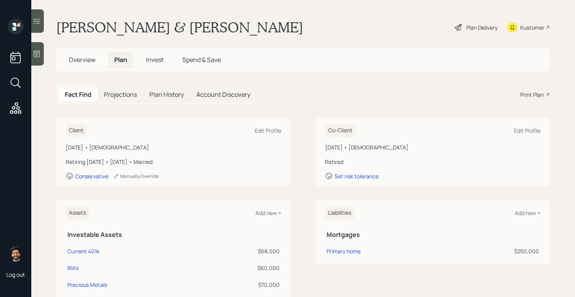
click at [484, 39] on main "Joseph & Mrs. Bortolotti Plan Delivery Kustomer Overview Plan Invest Spend & Sa…" at bounding box center [302, 148] width 543 height 297
click at [476, 29] on div "Plan Delivery" at bounding box center [481, 27] width 31 height 8
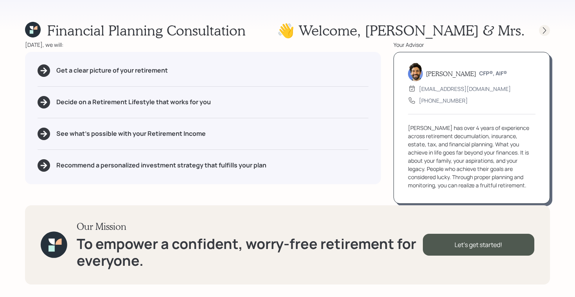
click at [539, 32] on div at bounding box center [544, 30] width 11 height 11
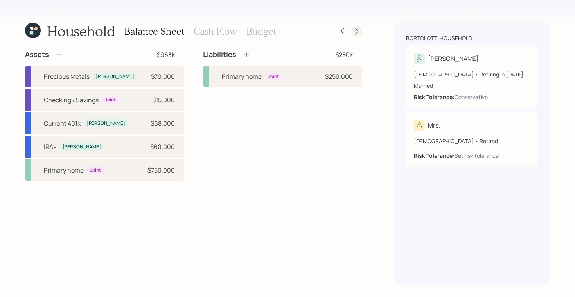
click at [356, 30] on icon at bounding box center [357, 31] width 8 height 8
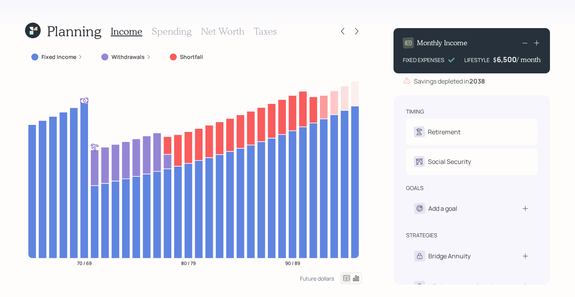
click at [356, 30] on icon at bounding box center [357, 31] width 8 height 8
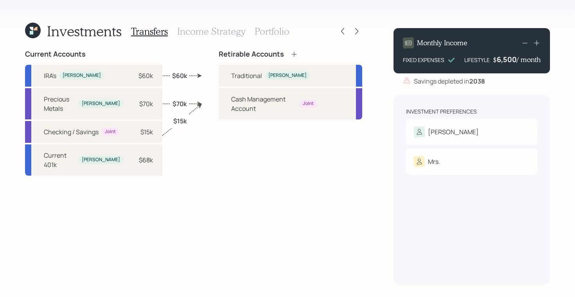
click at [356, 30] on icon at bounding box center [357, 31] width 8 height 8
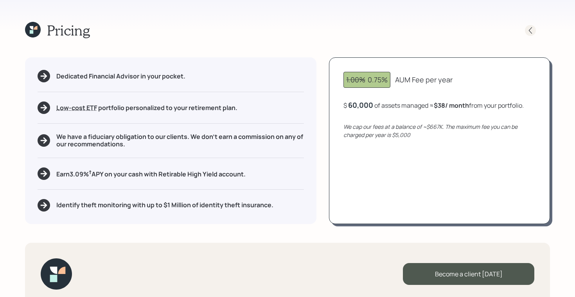
click at [530, 31] on icon at bounding box center [530, 31] width 8 height 8
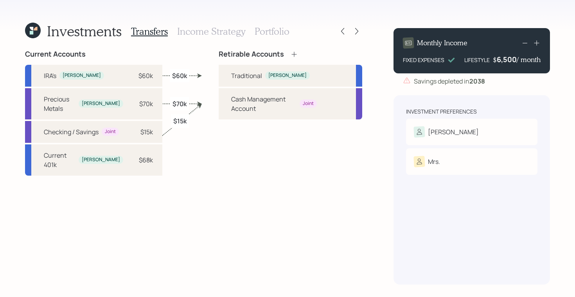
click at [260, 29] on h3 "Portfolio" at bounding box center [271, 31] width 35 height 11
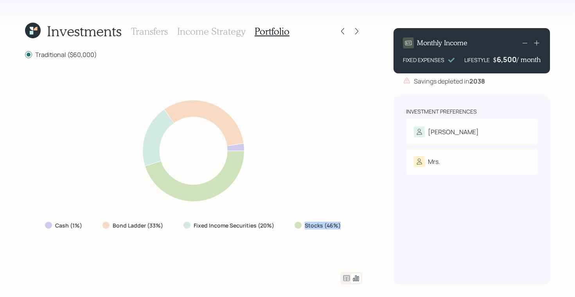
drag, startPoint x: 341, startPoint y: 224, endPoint x: 283, endPoint y: 225, distance: 57.9
click at [283, 225] on div "Cash (1%) Bond Ladder (33%) Fixed Income Securities (20%) Stocks (46%)" at bounding box center [194, 226] width 310 height 14
click at [346, 277] on icon at bounding box center [346, 279] width 7 height 6
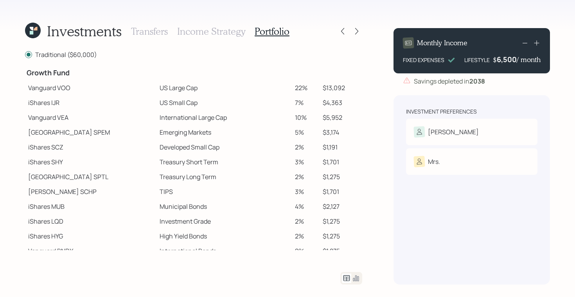
scroll to position [158, 0]
drag, startPoint x: 28, startPoint y: 88, endPoint x: 170, endPoint y: 91, distance: 141.9
click at [170, 91] on tr "Vanguard VOO US Large Cap 22% $13,092" at bounding box center [193, 88] width 337 height 15
drag, startPoint x: 27, startPoint y: 105, endPoint x: 170, endPoint y: 107, distance: 143.9
click at [170, 107] on tr "iShares IJR US Small Cap 7% $4,363" at bounding box center [193, 103] width 337 height 15
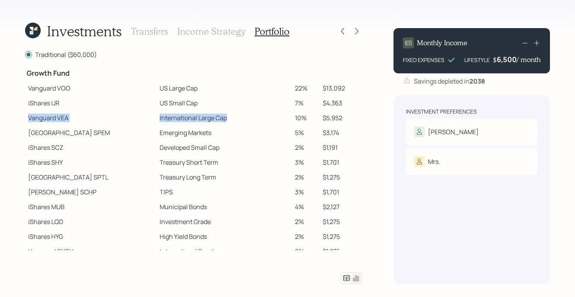
drag, startPoint x: 27, startPoint y: 120, endPoint x: 213, endPoint y: 122, distance: 185.7
click at [213, 122] on tr "Vanguard VEA International Large Cap 10% $5,952" at bounding box center [193, 118] width 337 height 15
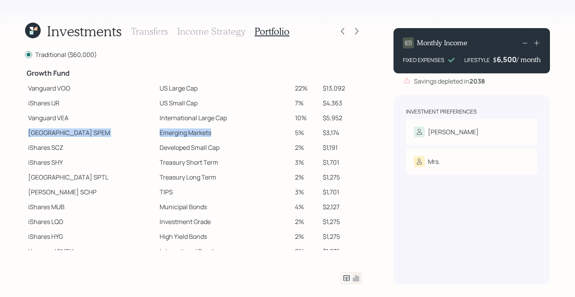
drag, startPoint x: 30, startPoint y: 133, endPoint x: 182, endPoint y: 136, distance: 152.1
click at [182, 136] on tr "State Street SPEM Emerging Markets 5% $3,174" at bounding box center [193, 132] width 337 height 15
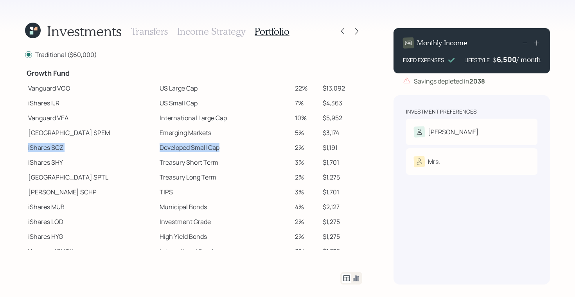
drag, startPoint x: 27, startPoint y: 145, endPoint x: 191, endPoint y: 151, distance: 164.7
click at [191, 151] on tr "iShares SCZ Developed Small Cap 2% $1,191" at bounding box center [193, 147] width 337 height 15
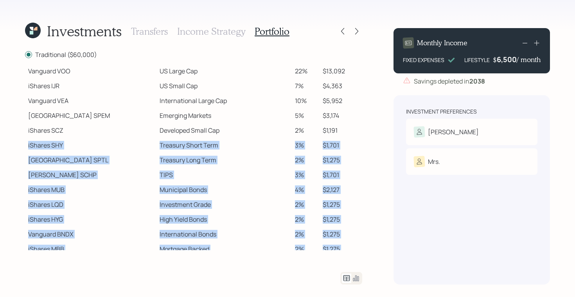
scroll to position [181, 0]
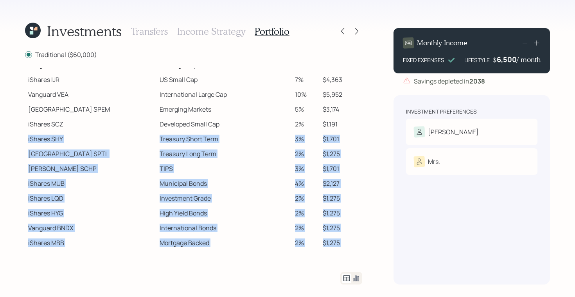
drag, startPoint x: 29, startPoint y: 145, endPoint x: 306, endPoint y: 282, distance: 309.0
click at [316, 280] on div "Traditional ($60,000) Spend Fund CASH Cash (Account Management) 1% $600 Stabili…" at bounding box center [193, 167] width 337 height 235
click at [156, 167] on td "TIPS" at bounding box center [223, 168] width 135 height 15
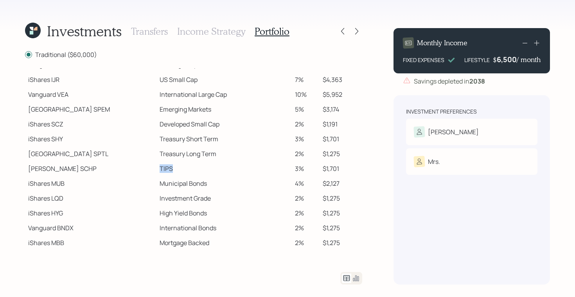
drag, startPoint x: 145, startPoint y: 169, endPoint x: 124, endPoint y: 168, distance: 21.9
click at [124, 168] on tr "[PERSON_NAME] SCHP TIPS 3% $1,701" at bounding box center [193, 168] width 337 height 15
drag, startPoint x: 128, startPoint y: 184, endPoint x: 188, endPoint y: 188, distance: 59.6
click at [188, 188] on td "Municipal Bonds" at bounding box center [223, 183] width 135 height 15
drag, startPoint x: 128, startPoint y: 201, endPoint x: 183, endPoint y: 197, distance: 55.2
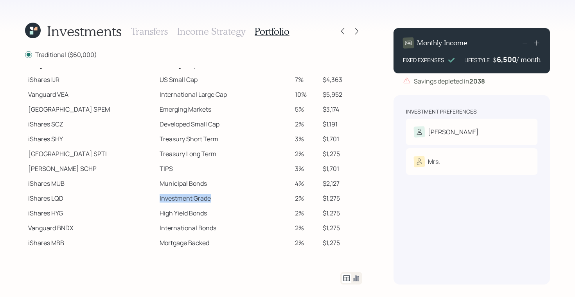
click at [183, 197] on td "Investment Grade" at bounding box center [223, 198] width 135 height 15
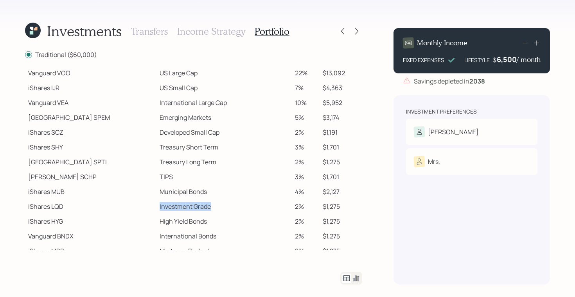
scroll to position [170, 0]
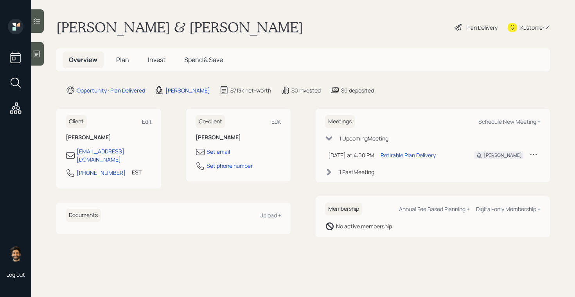
click at [118, 59] on span "Plan" at bounding box center [122, 60] width 13 height 9
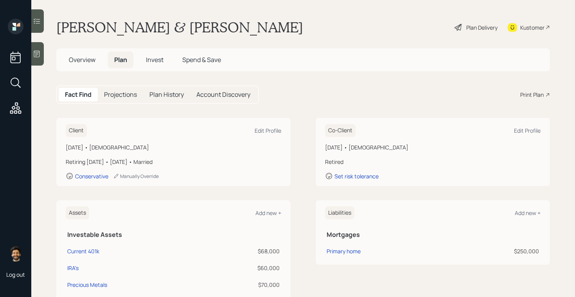
click at [146, 60] on h5 "Invest" at bounding box center [155, 60] width 30 height 17
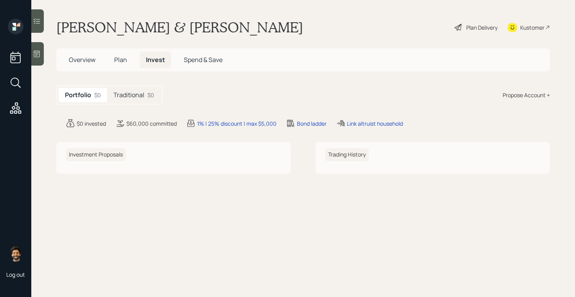
click at [125, 54] on h5 "Plan" at bounding box center [120, 60] width 25 height 17
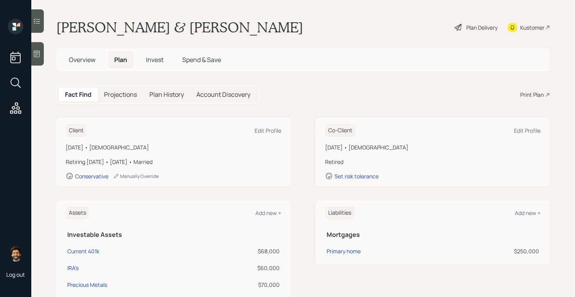
click at [79, 56] on span "Overview" at bounding box center [82, 60] width 27 height 9
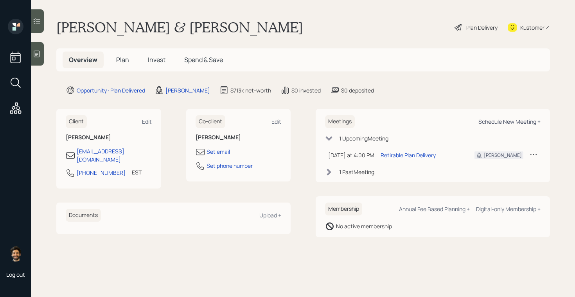
click at [483, 121] on div "Schedule New Meeting +" at bounding box center [509, 121] width 62 height 7
select select "f14b762f-c7c2-4b89-9227-8fa891345eea"
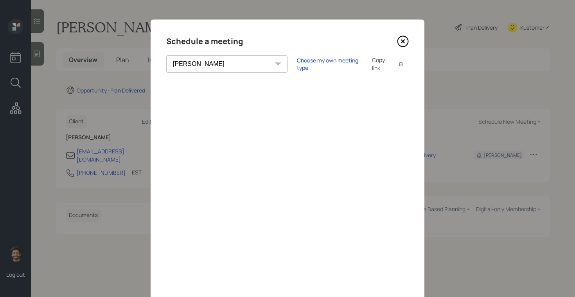
click at [399, 40] on icon at bounding box center [403, 42] width 12 height 12
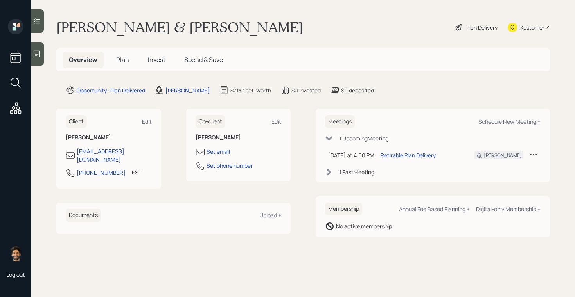
click at [119, 64] on span "Plan" at bounding box center [122, 60] width 13 height 9
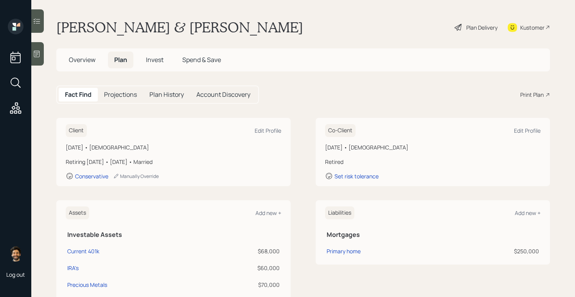
click at [156, 59] on span "Invest" at bounding box center [155, 60] width 18 height 9
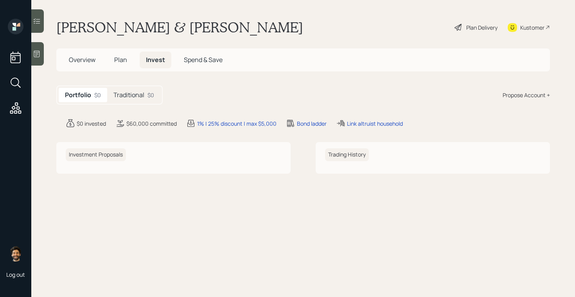
click at [126, 59] on span "Plan" at bounding box center [120, 60] width 13 height 9
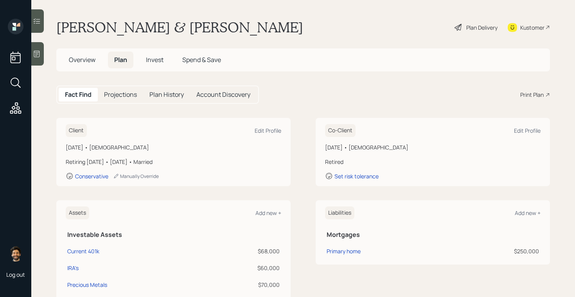
click at [153, 60] on span "Invest" at bounding box center [155, 60] width 18 height 9
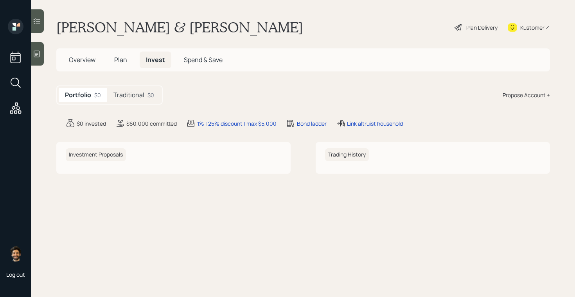
click at [142, 96] on h5 "Traditional" at bounding box center [128, 94] width 31 height 7
